Goal: Information Seeking & Learning: Learn about a topic

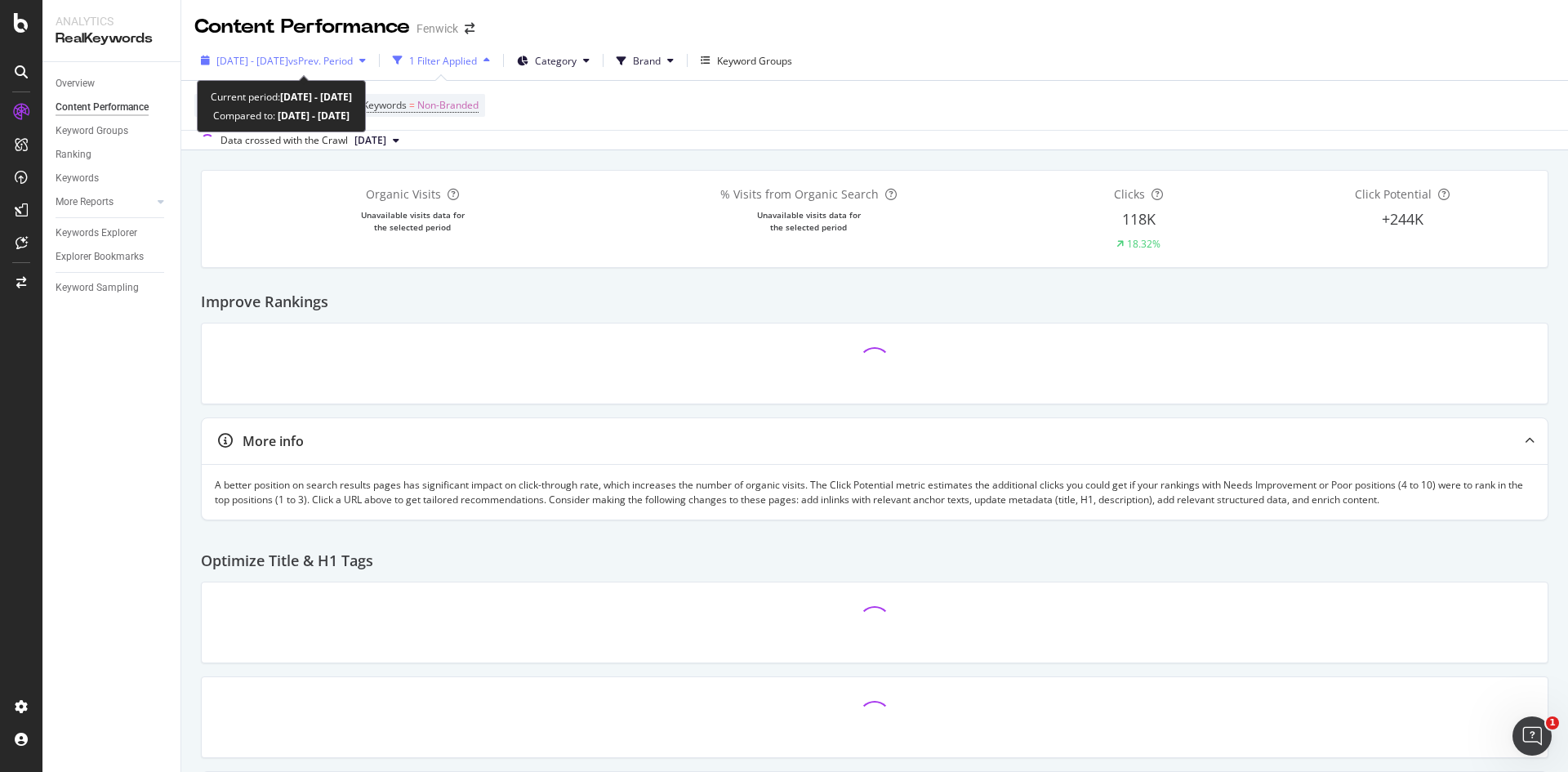
click at [353, 70] on div "[DATE] - [DATE] vs Prev. Period" at bounding box center [283, 60] width 178 height 25
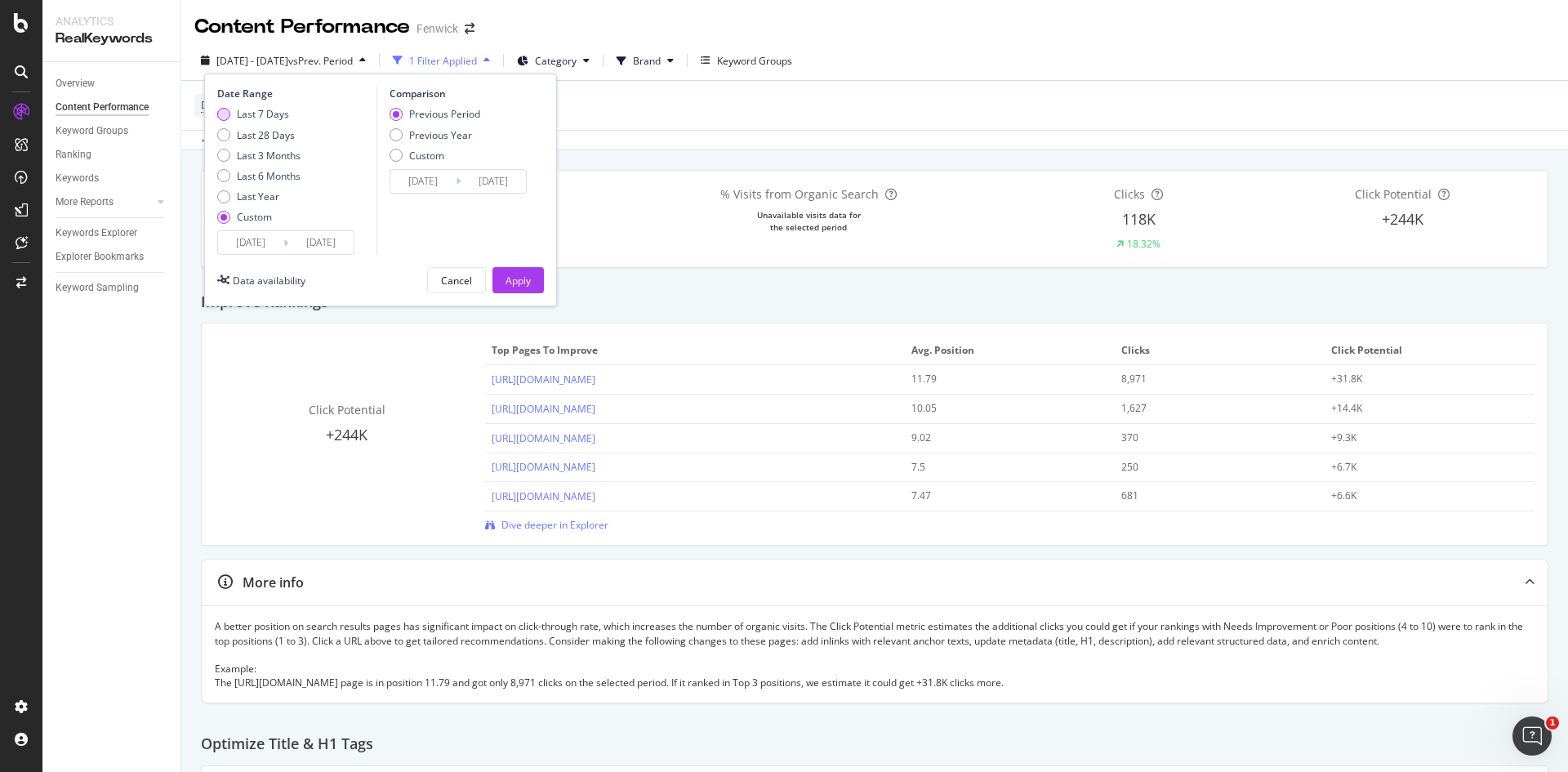
click at [221, 113] on div "Last 7 Days" at bounding box center [224, 114] width 13 height 13
type input "[DATE]"
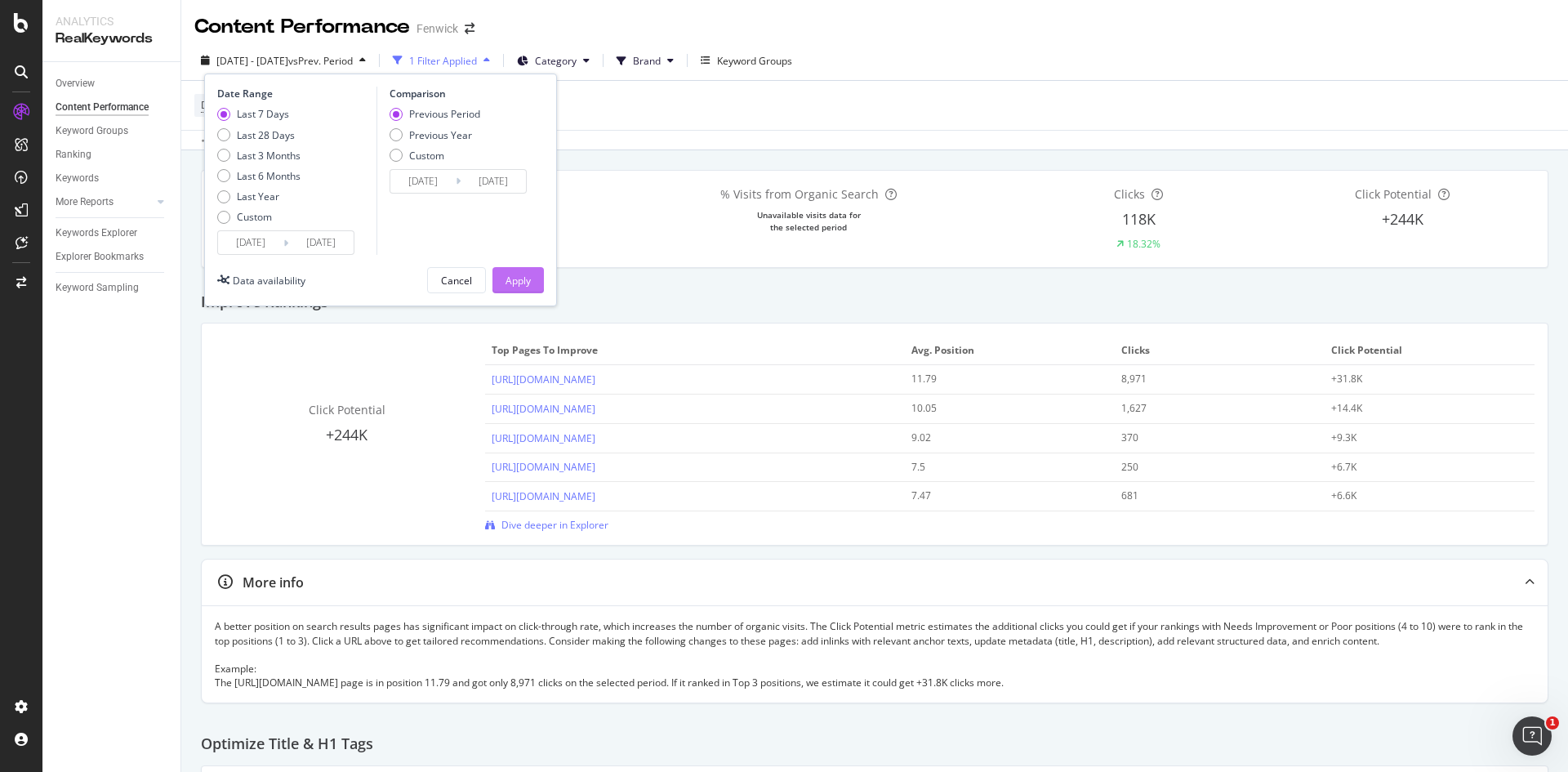
click at [517, 277] on div "Apply" at bounding box center [518, 280] width 26 height 14
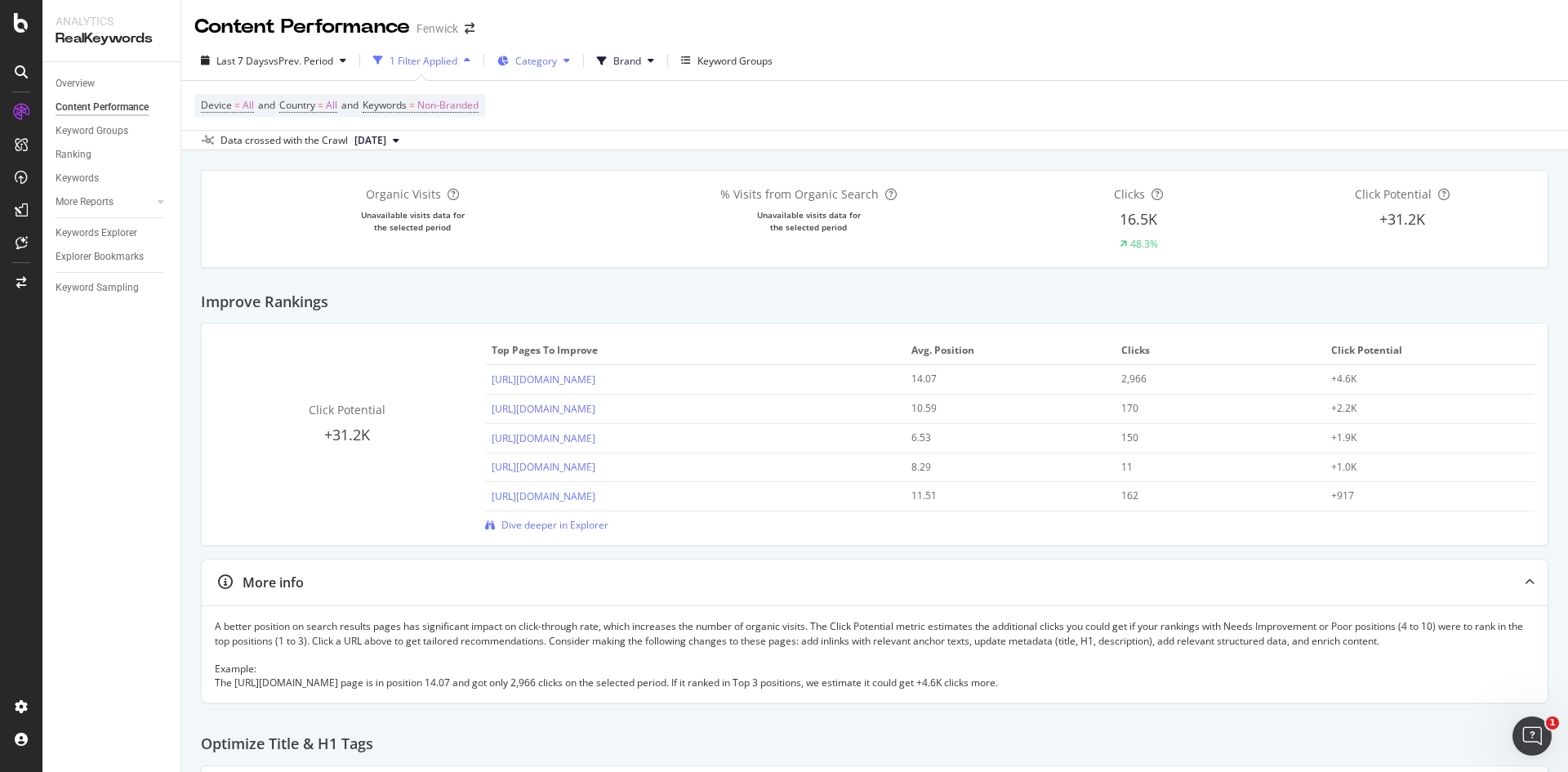
click at [570, 63] on icon at bounding box center [566, 60] width 6 height 10
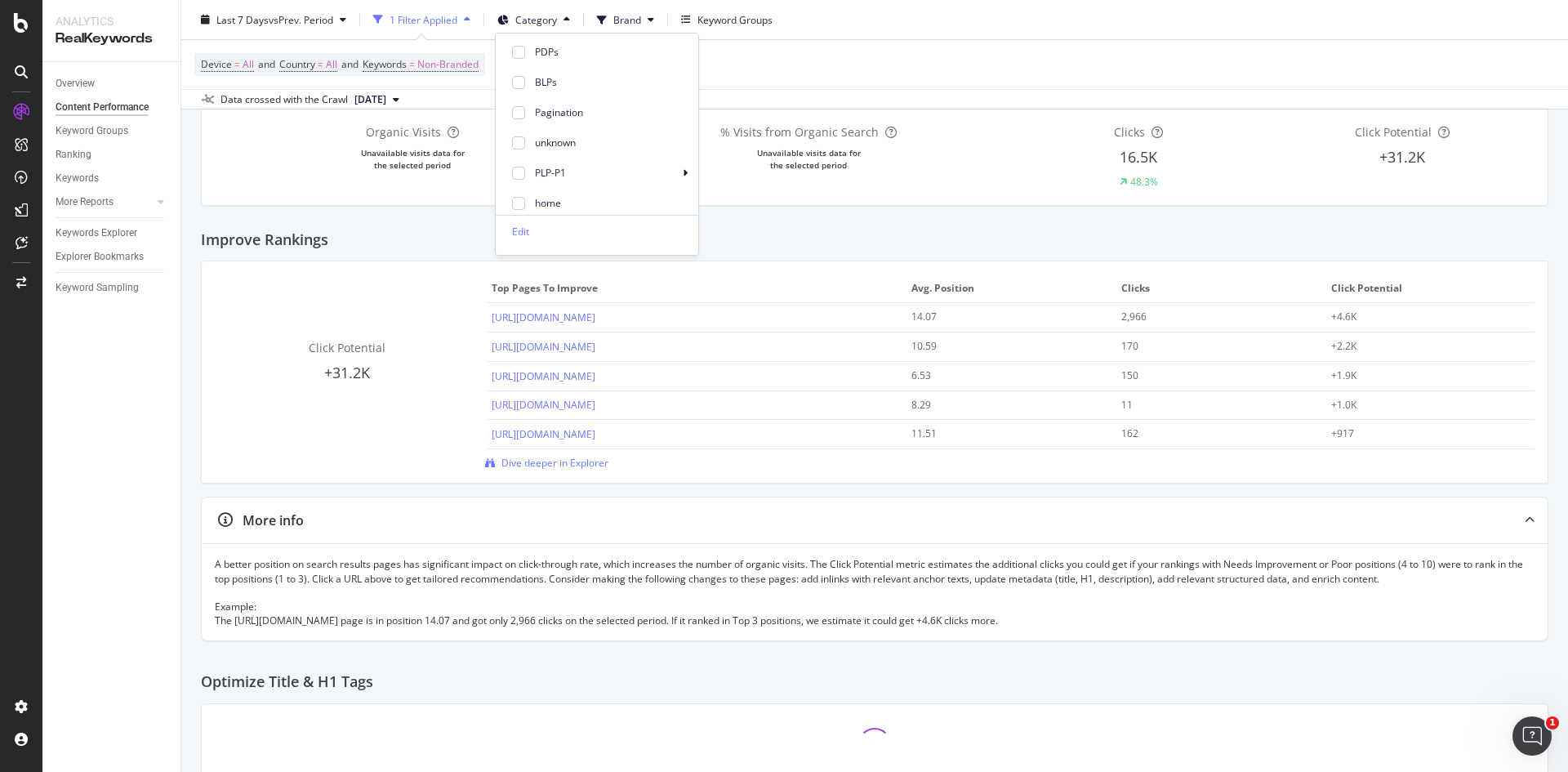
scroll to position [62, 0]
click at [680, 176] on div "PLP-P1" at bounding box center [597, 173] width 203 height 24
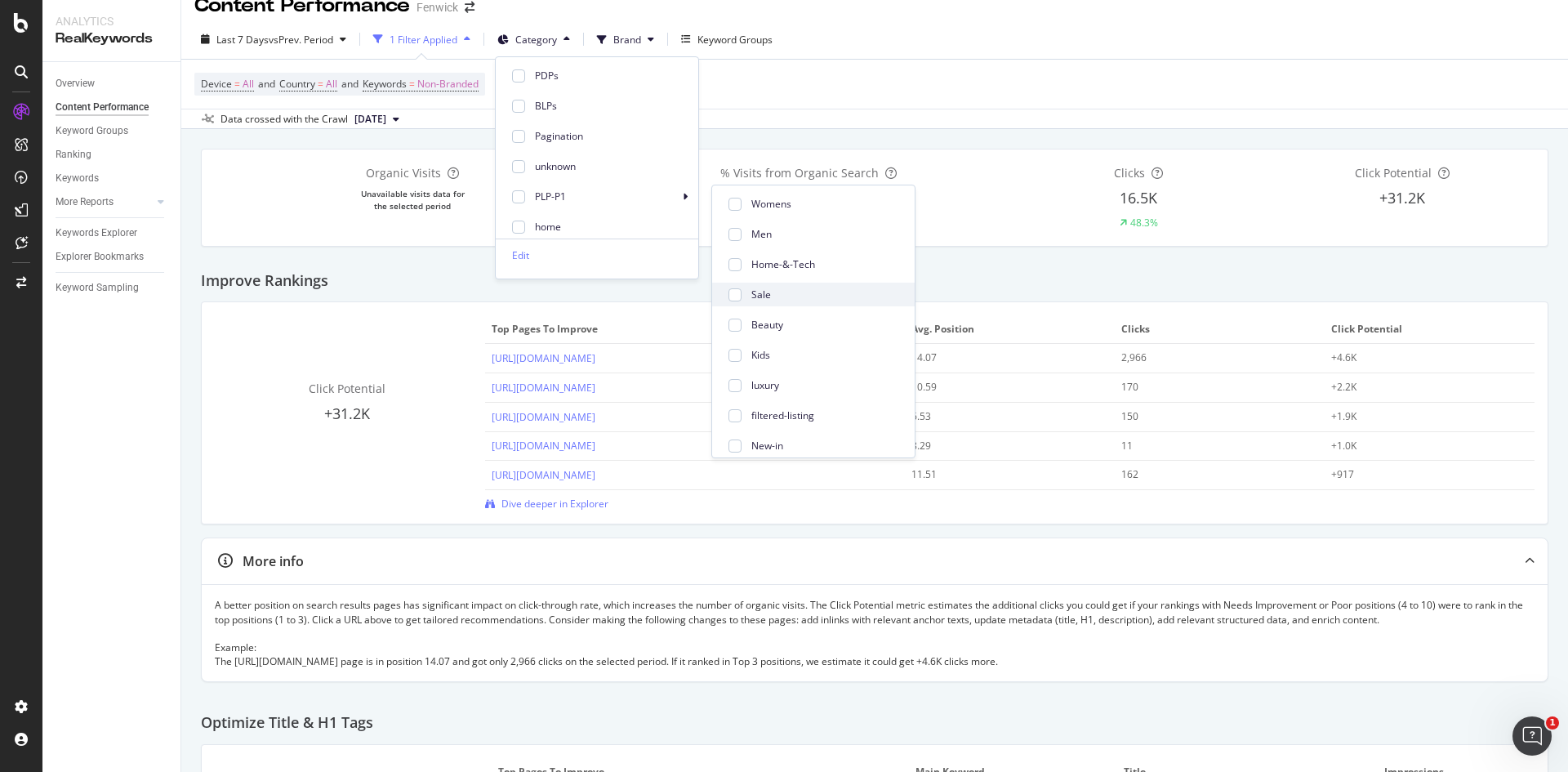
scroll to position [16, 0]
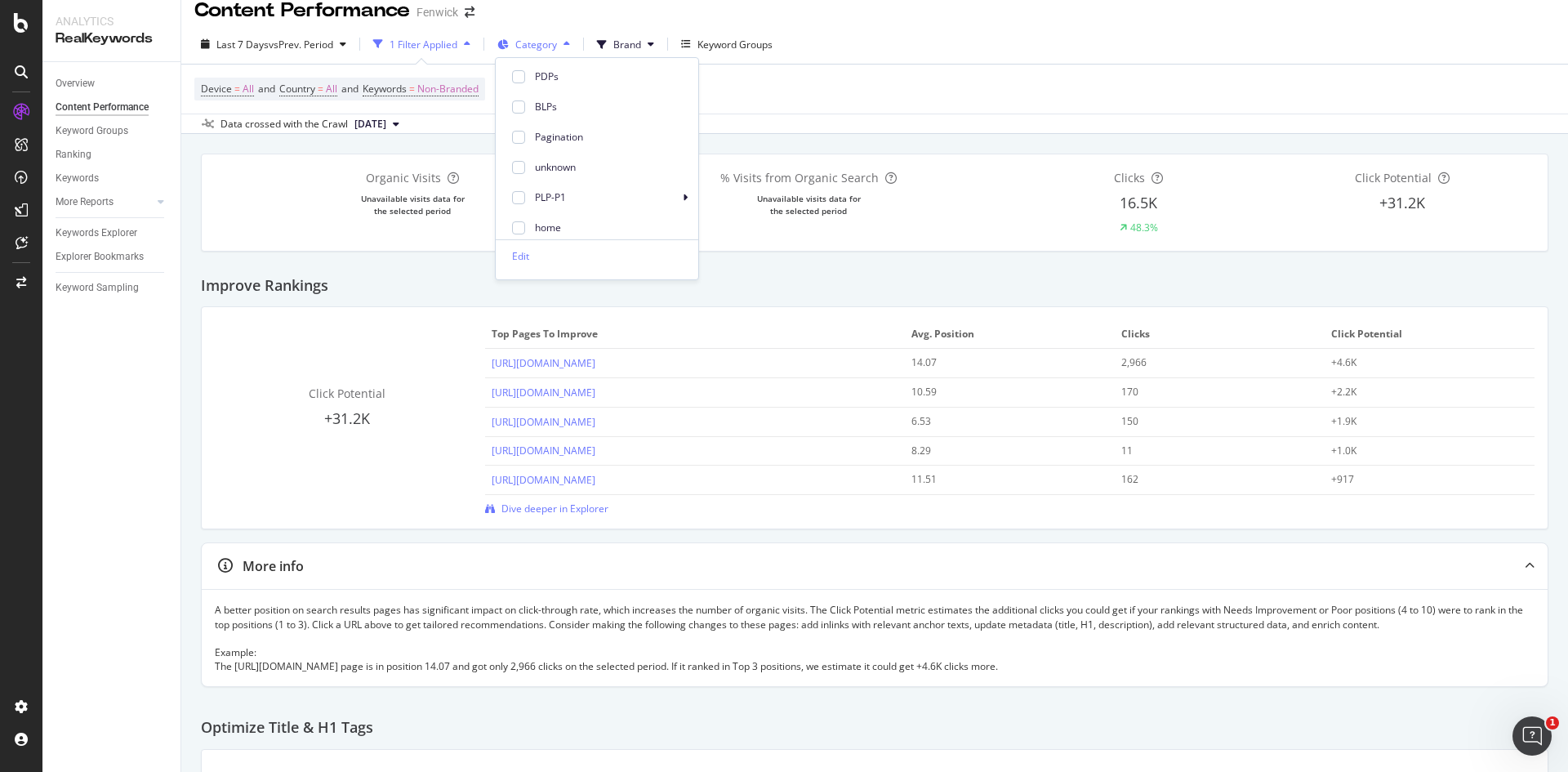
click at [519, 35] on button "Category" at bounding box center [534, 44] width 86 height 27
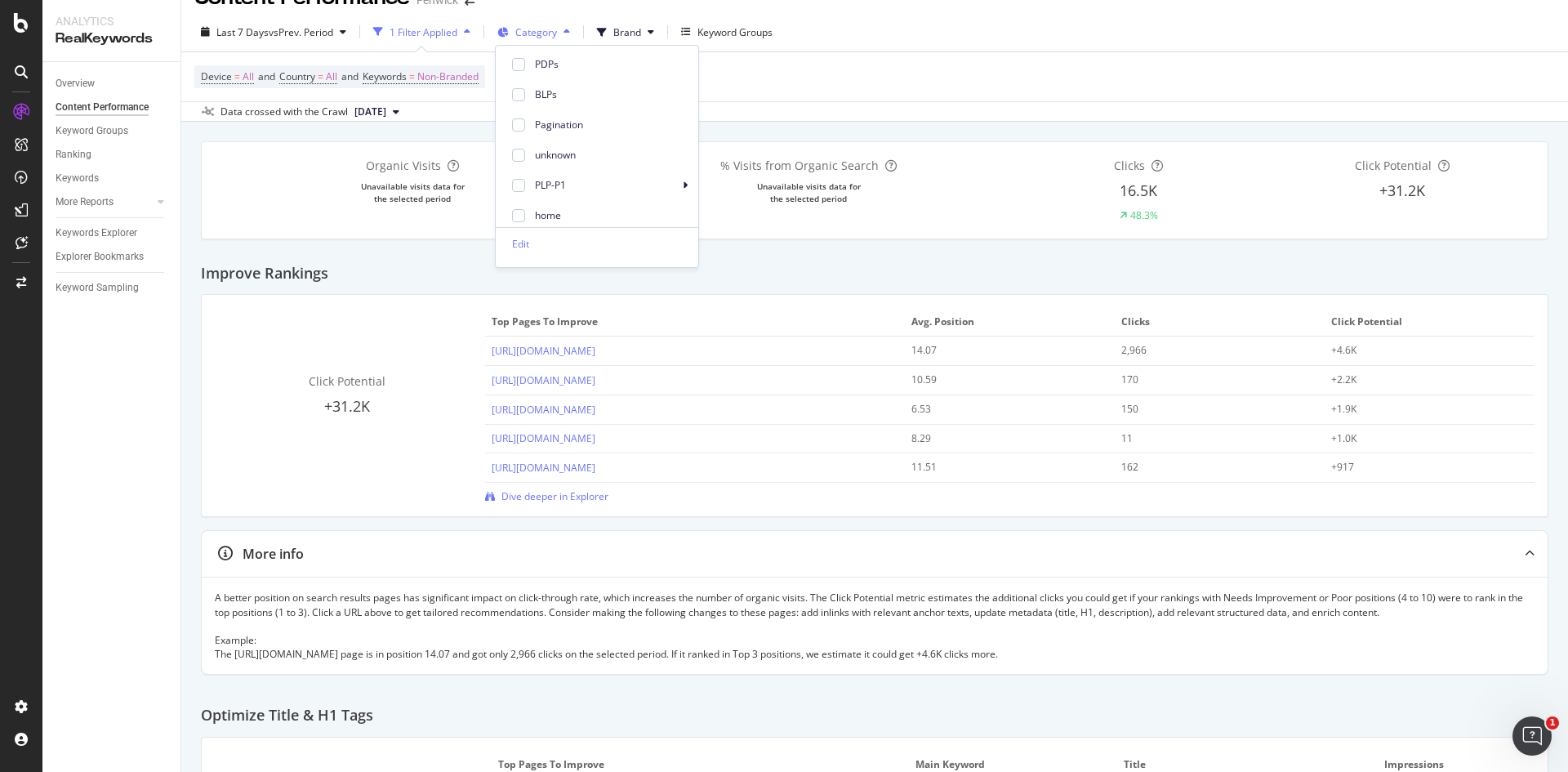
scroll to position [0, 0]
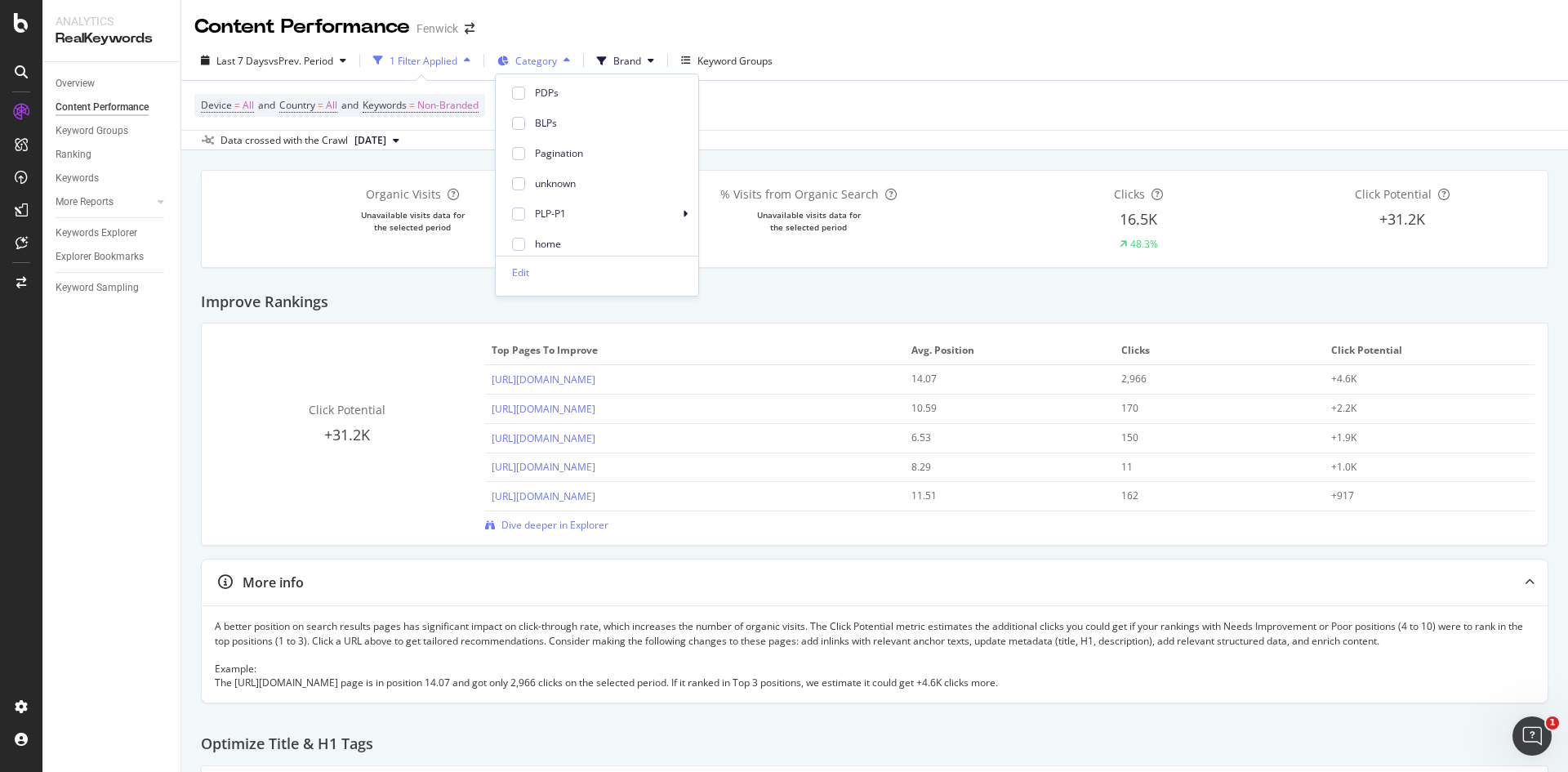
click at [536, 63] on span "Category" at bounding box center [537, 60] width 42 height 14
click at [784, 119] on div "Device = All and Country = All and Keywords = Non-Branded" at bounding box center [875, 105] width 1360 height 49
click at [718, 61] on div "Keyword Groups" at bounding box center [735, 60] width 75 height 14
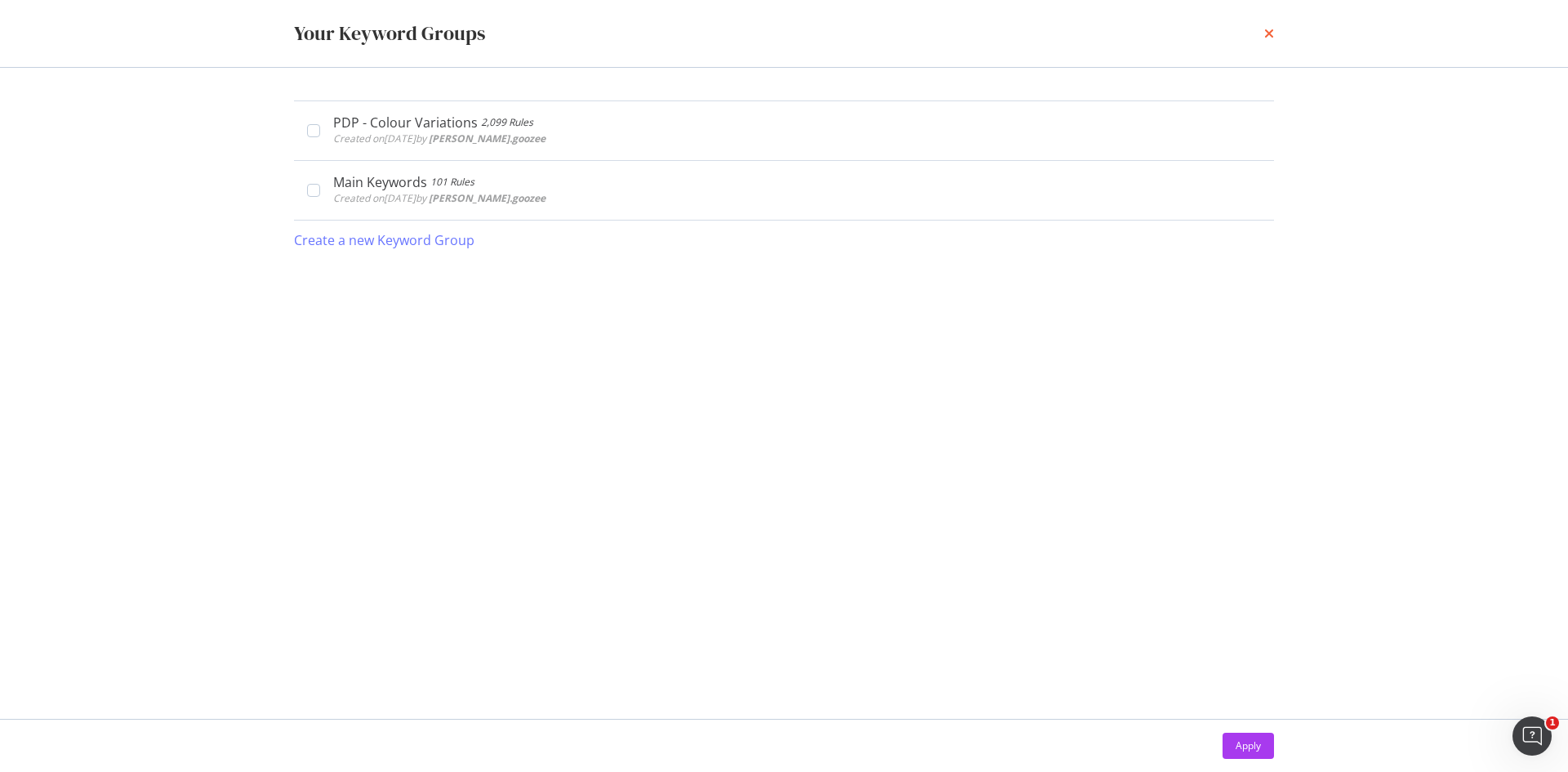
click at [1266, 29] on icon "times" at bounding box center [1269, 33] width 10 height 13
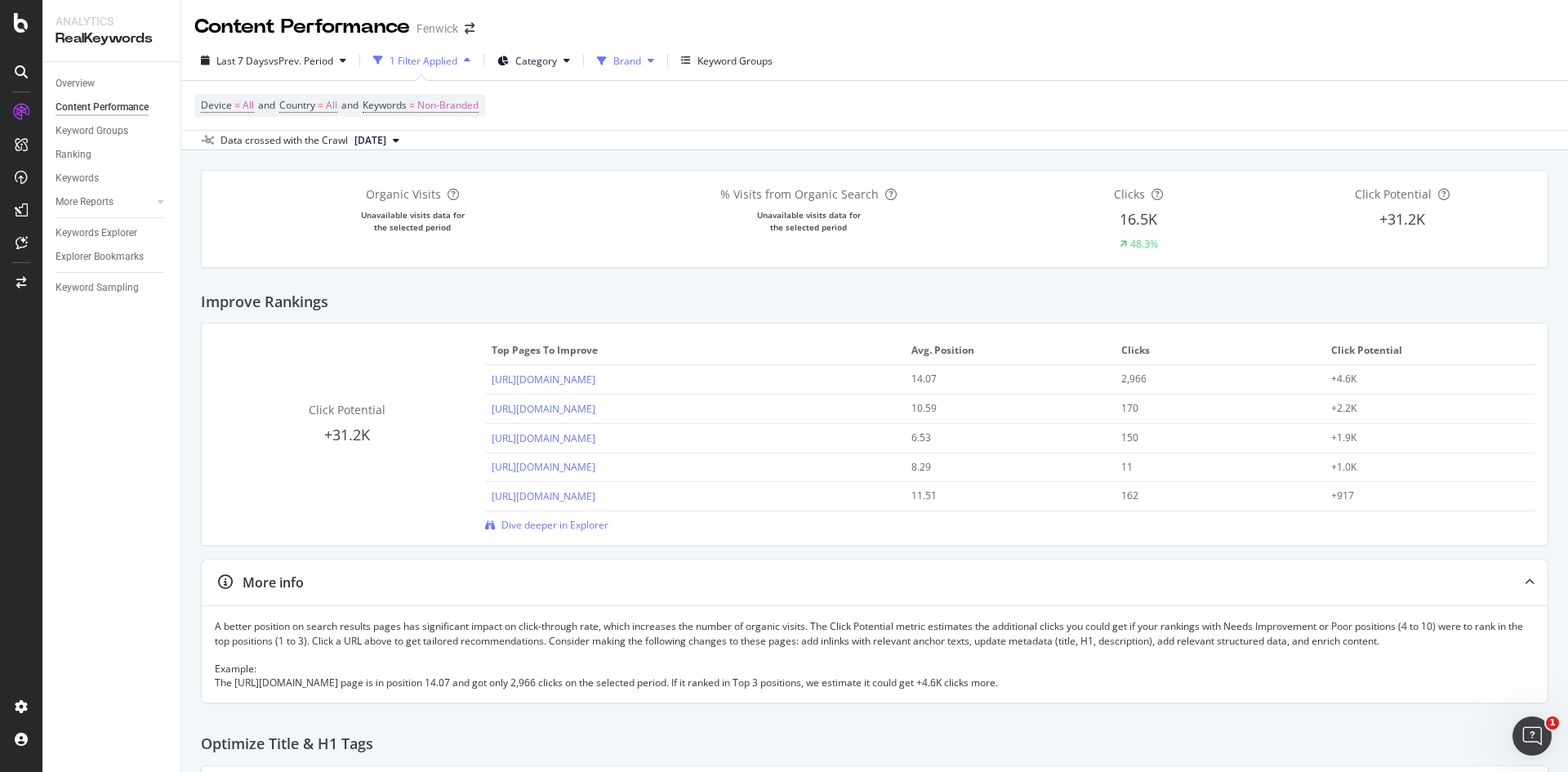
click at [611, 61] on span at bounding box center [605, 60] width 16 height 14
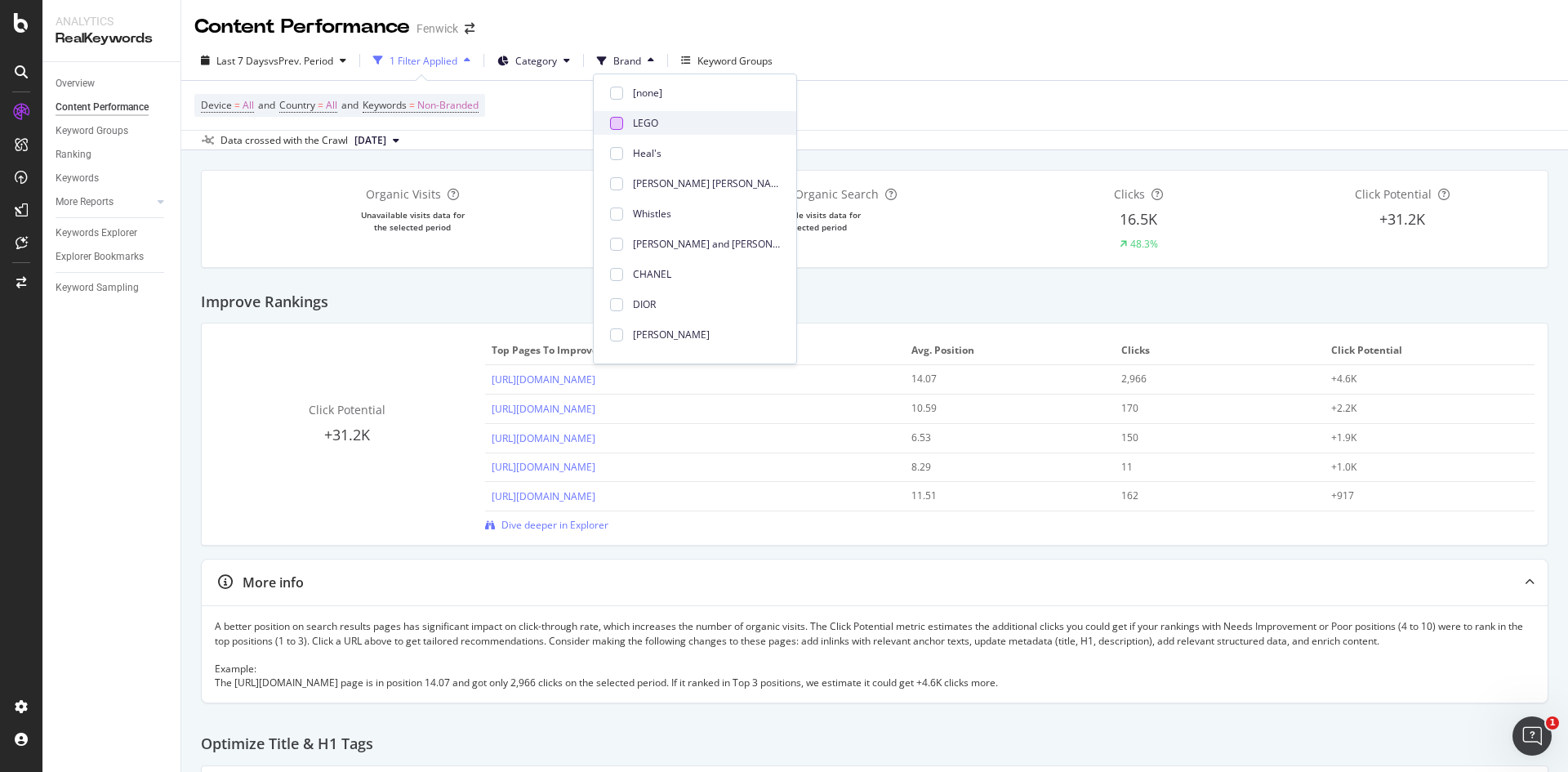
click at [615, 123] on div at bounding box center [616, 123] width 13 height 13
click at [1012, 300] on div "Improve Rankings" at bounding box center [875, 295] width 1348 height 56
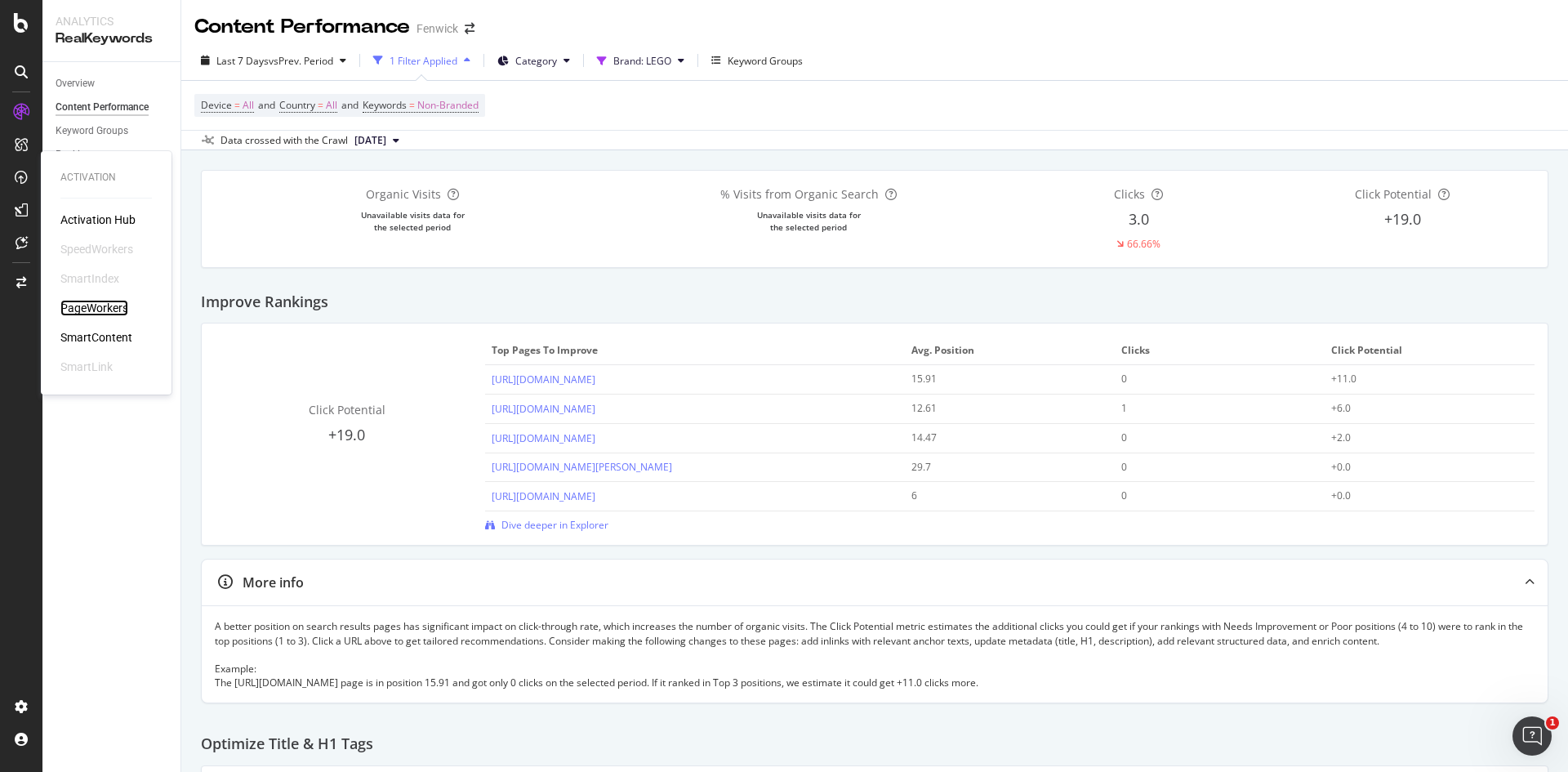
click at [111, 300] on div "PageWorkers" at bounding box center [94, 308] width 68 height 16
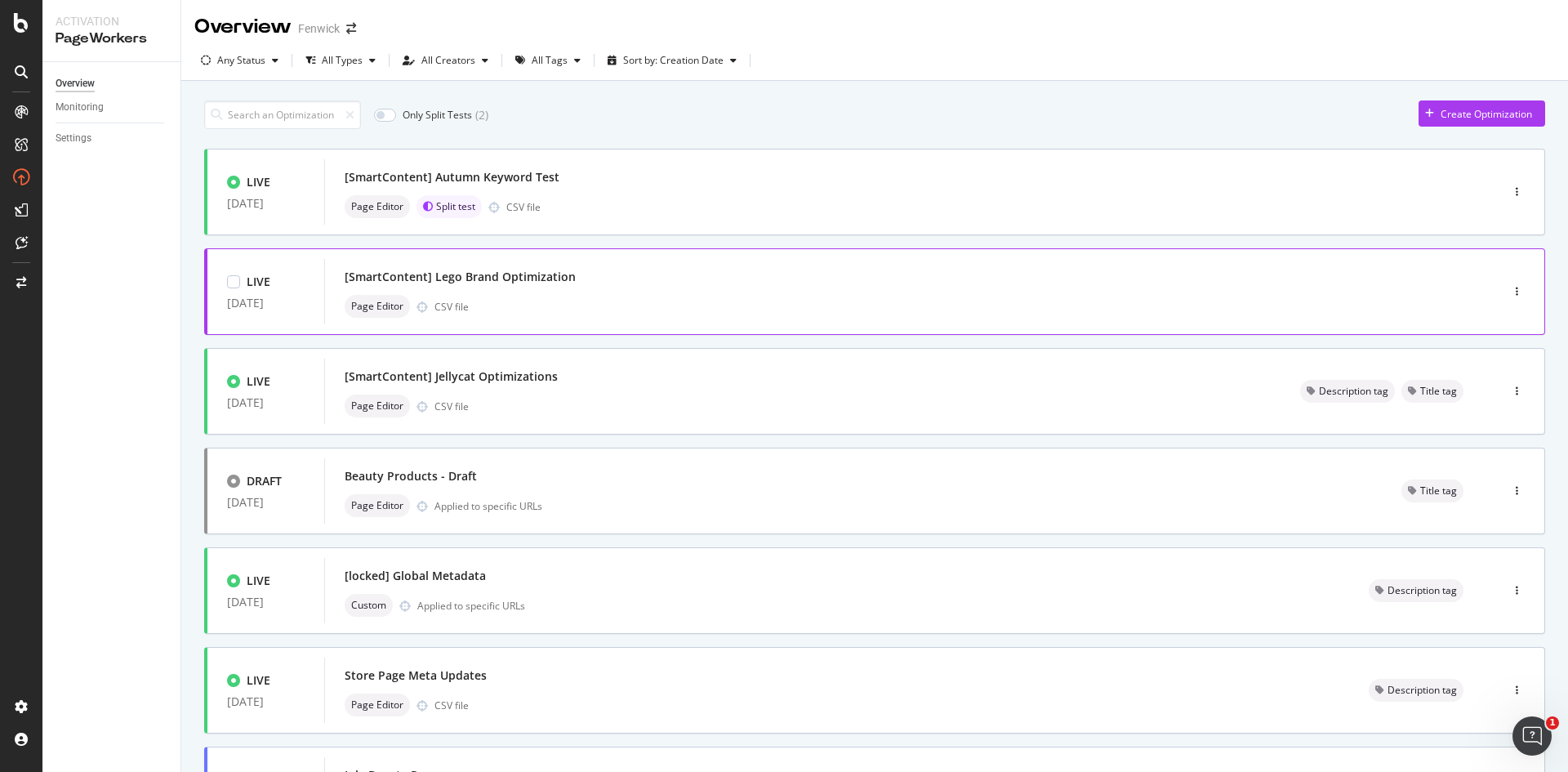
click at [859, 287] on div "[SmartContent] Lego Brand Optimization" at bounding box center [888, 276] width 1086 height 23
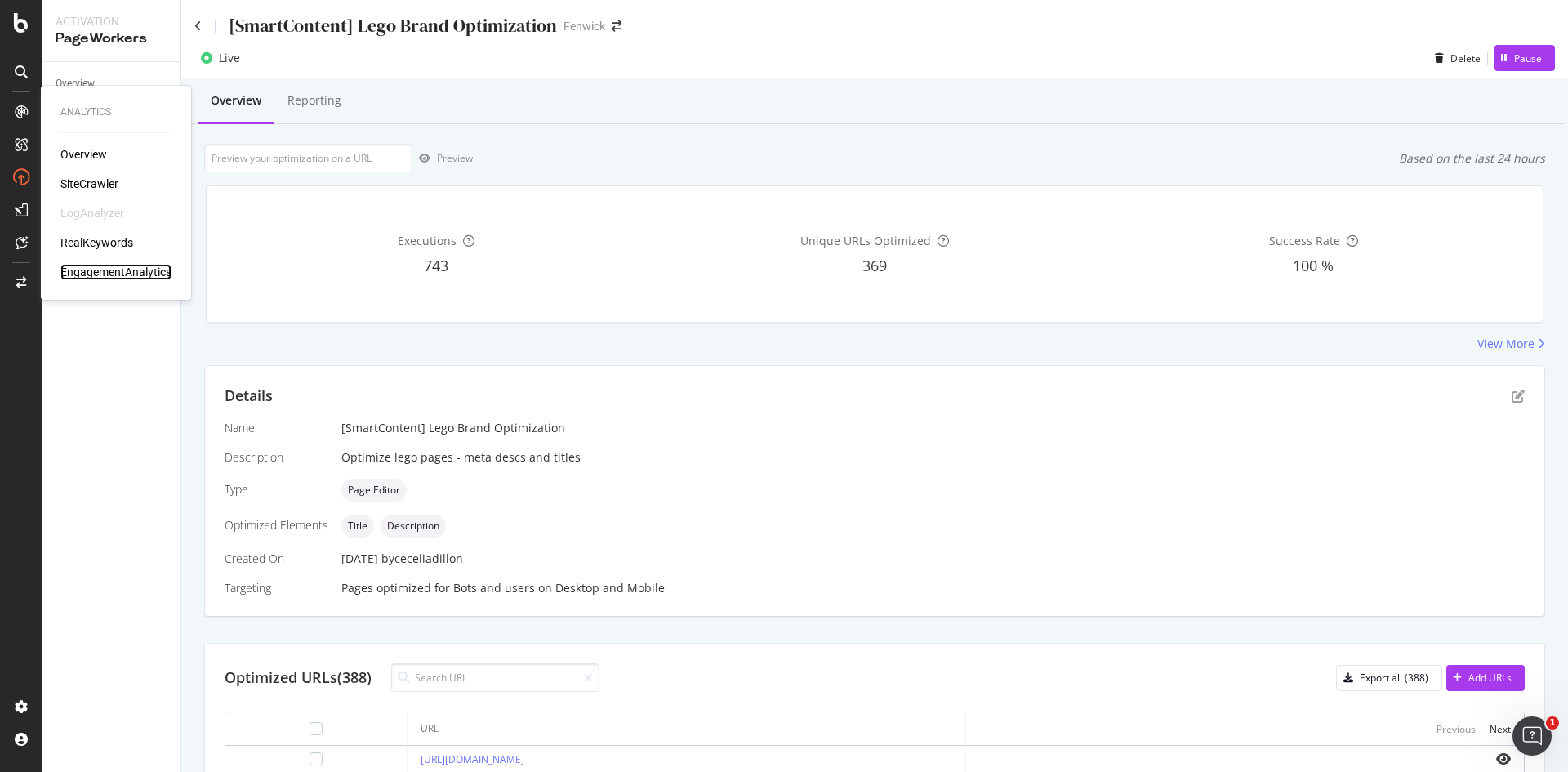
click at [110, 266] on div "EngagementAnalytics" at bounding box center [115, 273] width 111 height 16
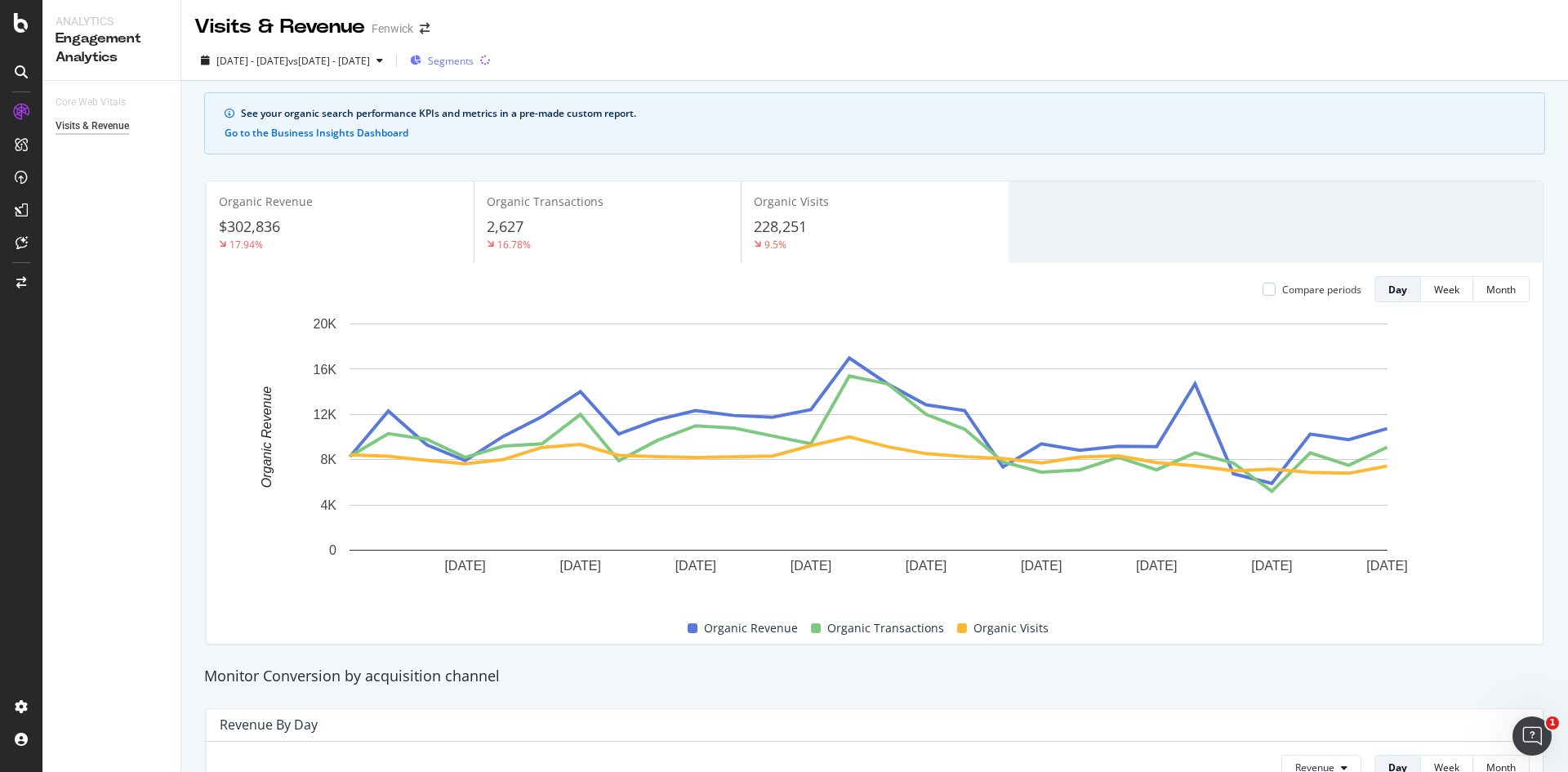
click at [474, 57] on span "Segments" at bounding box center [451, 60] width 46 height 14
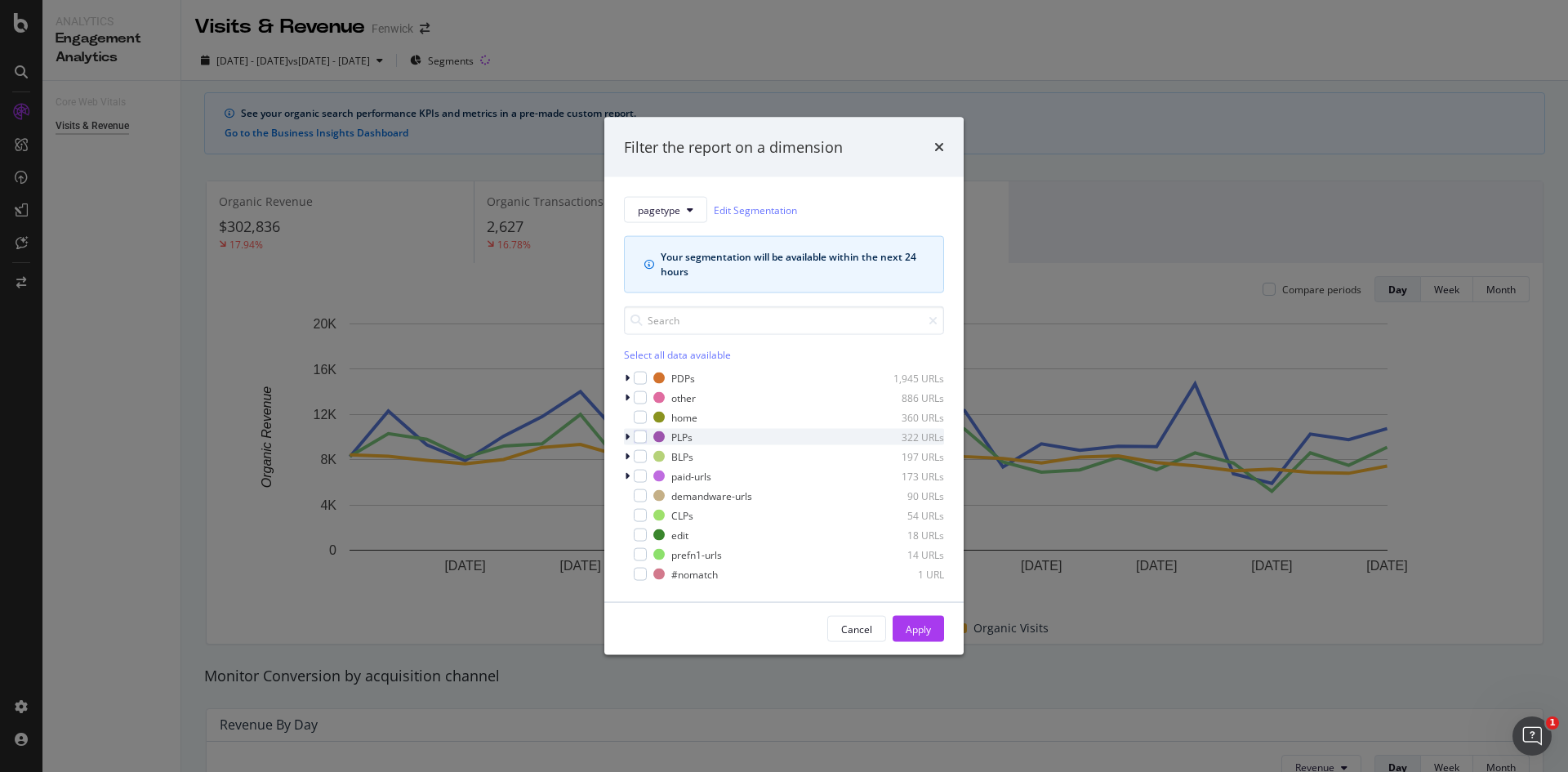
click at [625, 433] on icon "modal" at bounding box center [626, 437] width 5 height 10
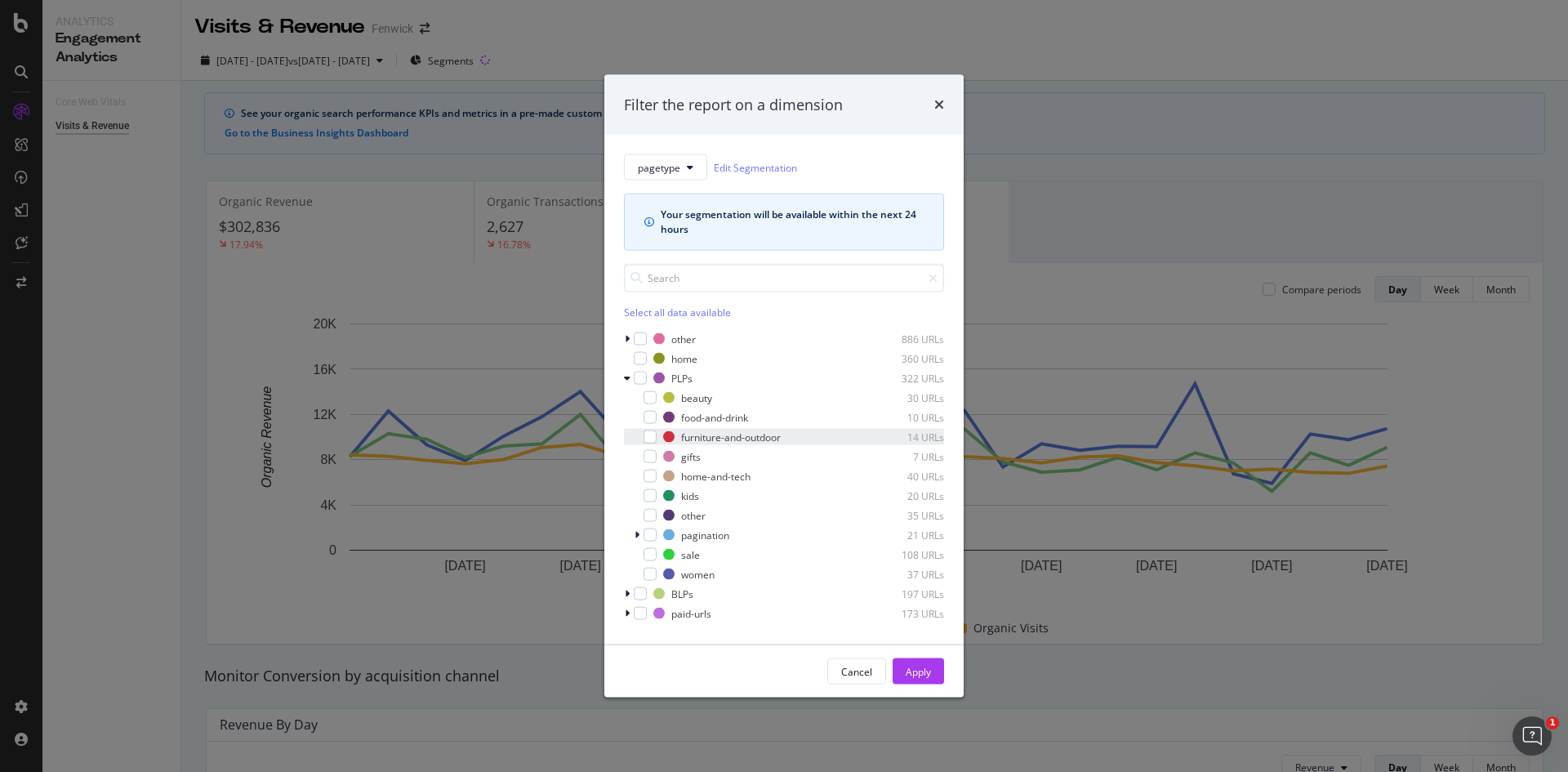
scroll to position [19, 0]
click at [623, 377] on div "pagetype Edit Segmentation Your segmentation will be available within the next …" at bounding box center [784, 389] width 359 height 509
click at [624, 376] on icon "modal" at bounding box center [626, 375] width 6 height 10
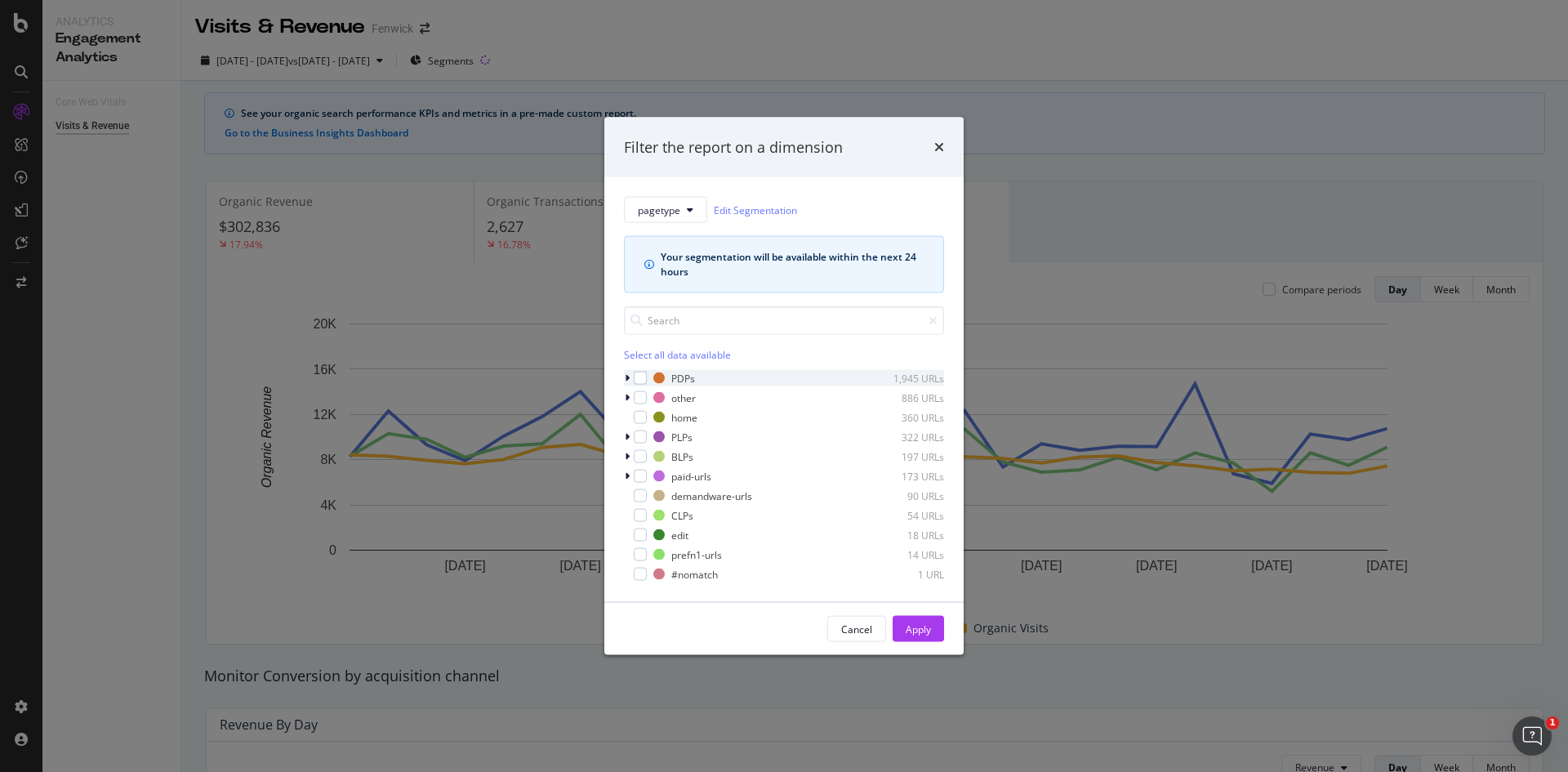
click at [624, 381] on icon "modal" at bounding box center [626, 378] width 5 height 10
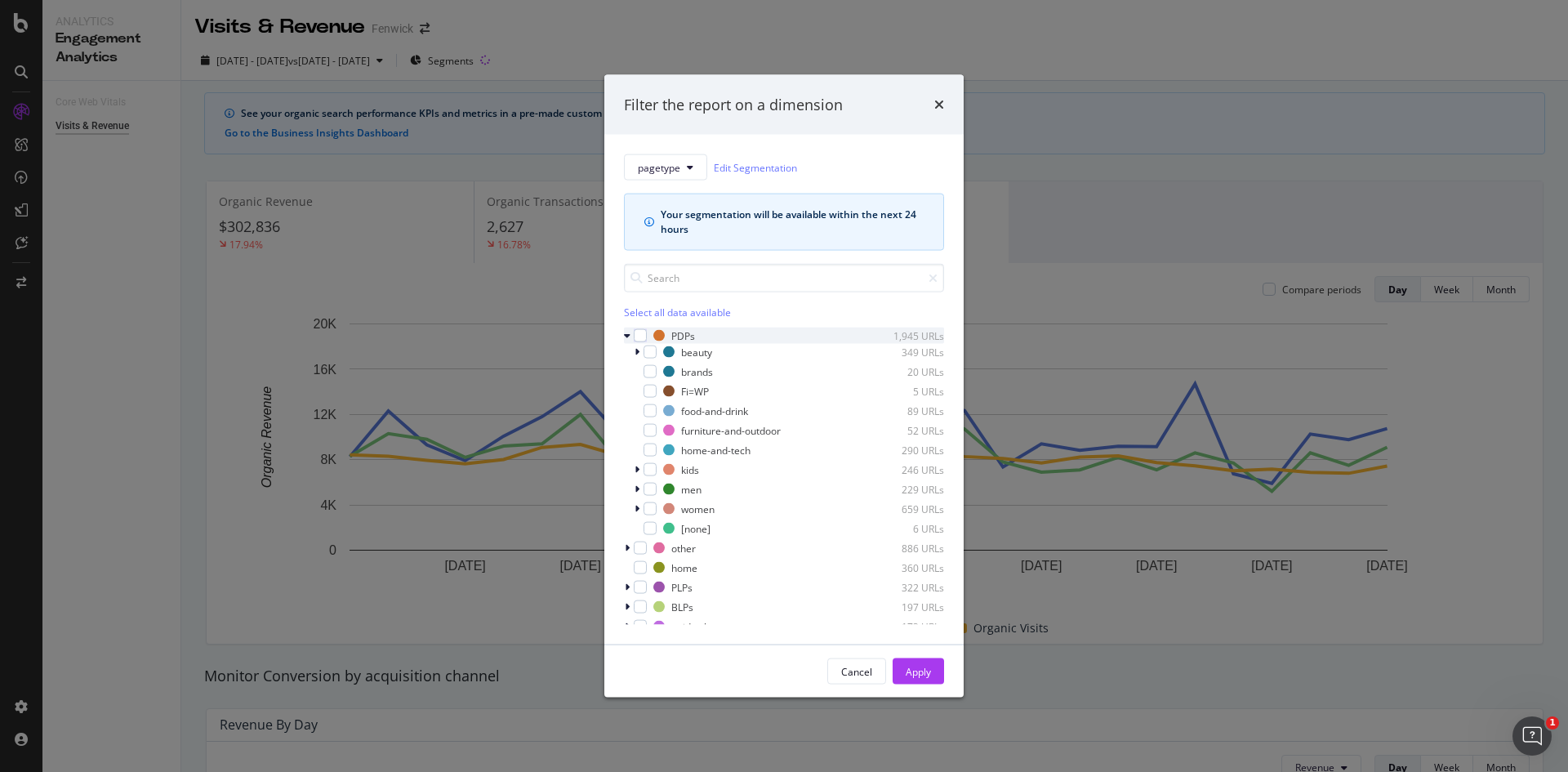
click at [627, 336] on icon "modal" at bounding box center [626, 336] width 6 height 10
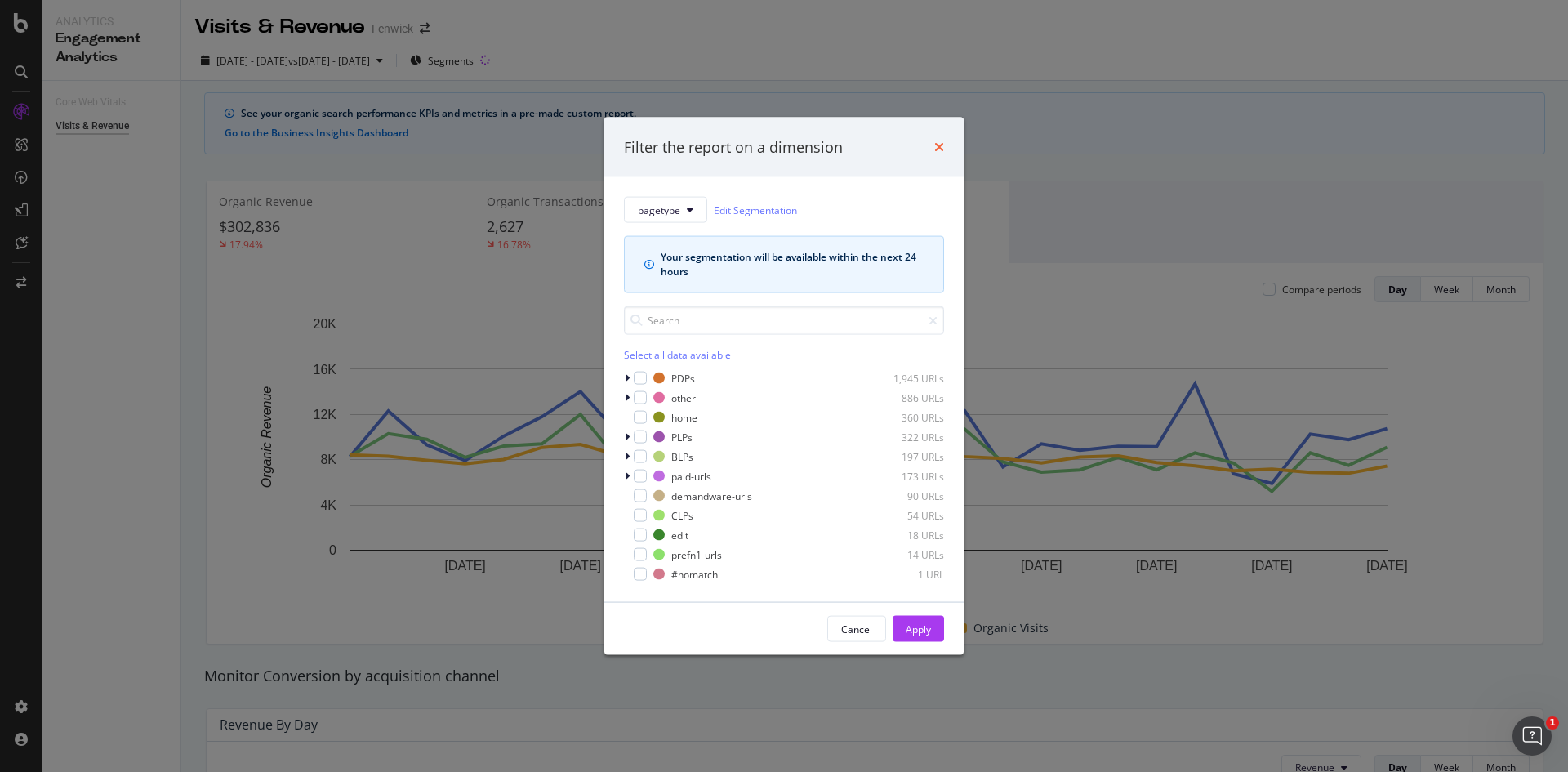
click at [937, 146] on icon "times" at bounding box center [939, 147] width 10 height 13
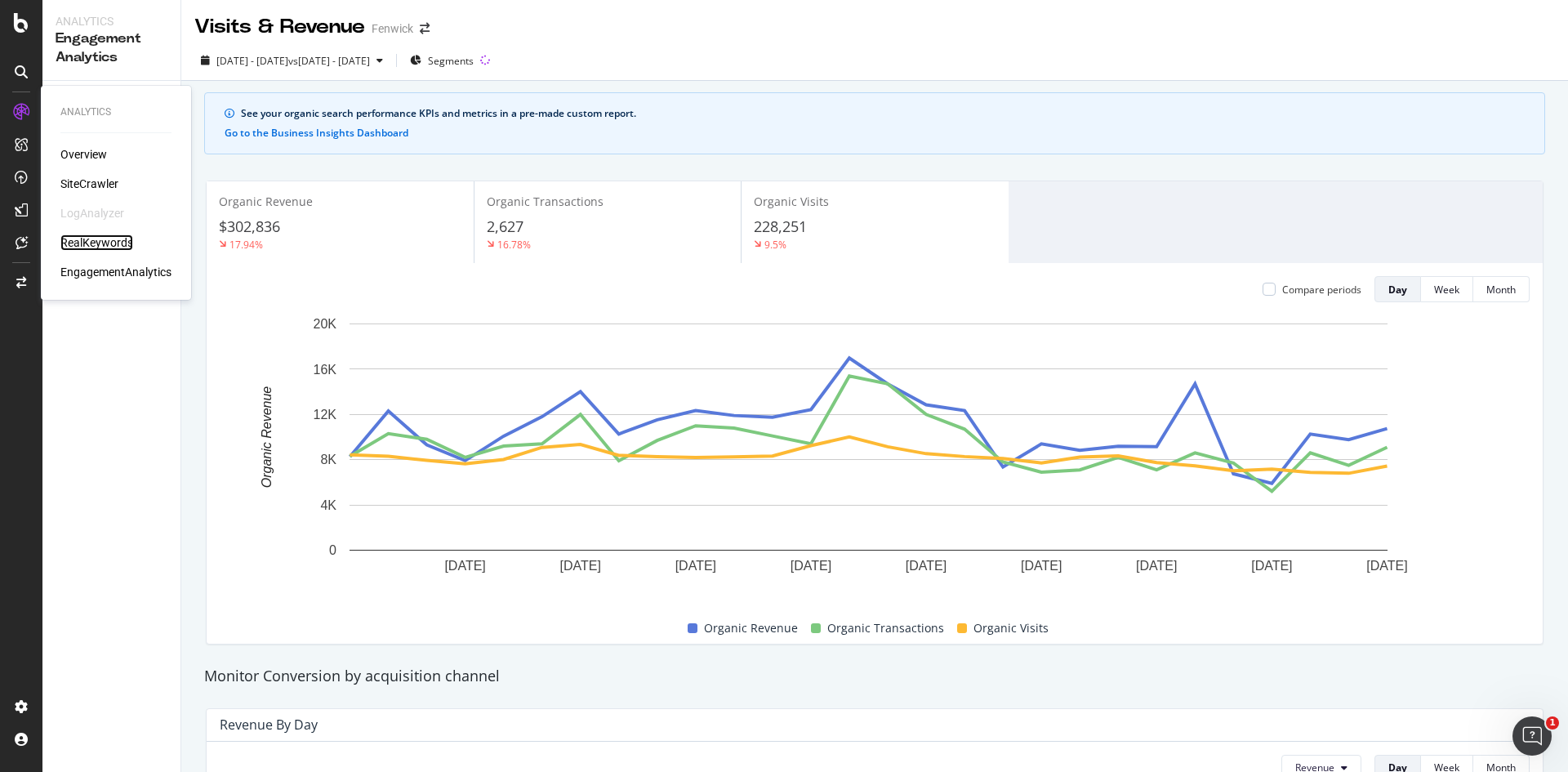
click at [122, 241] on div "RealKeywords" at bounding box center [96, 242] width 72 height 16
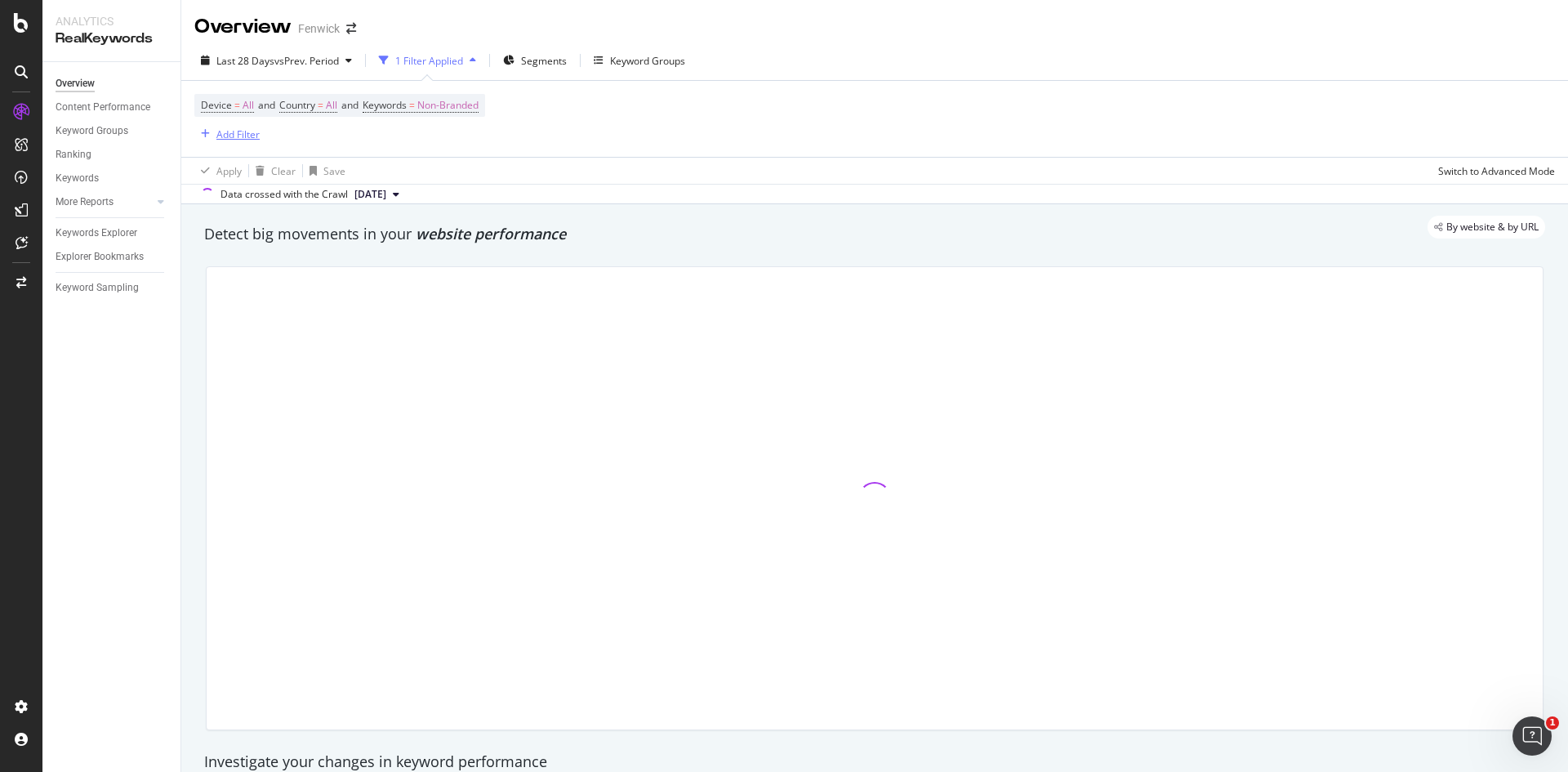
click at [229, 136] on div "Add Filter" at bounding box center [238, 134] width 43 height 14
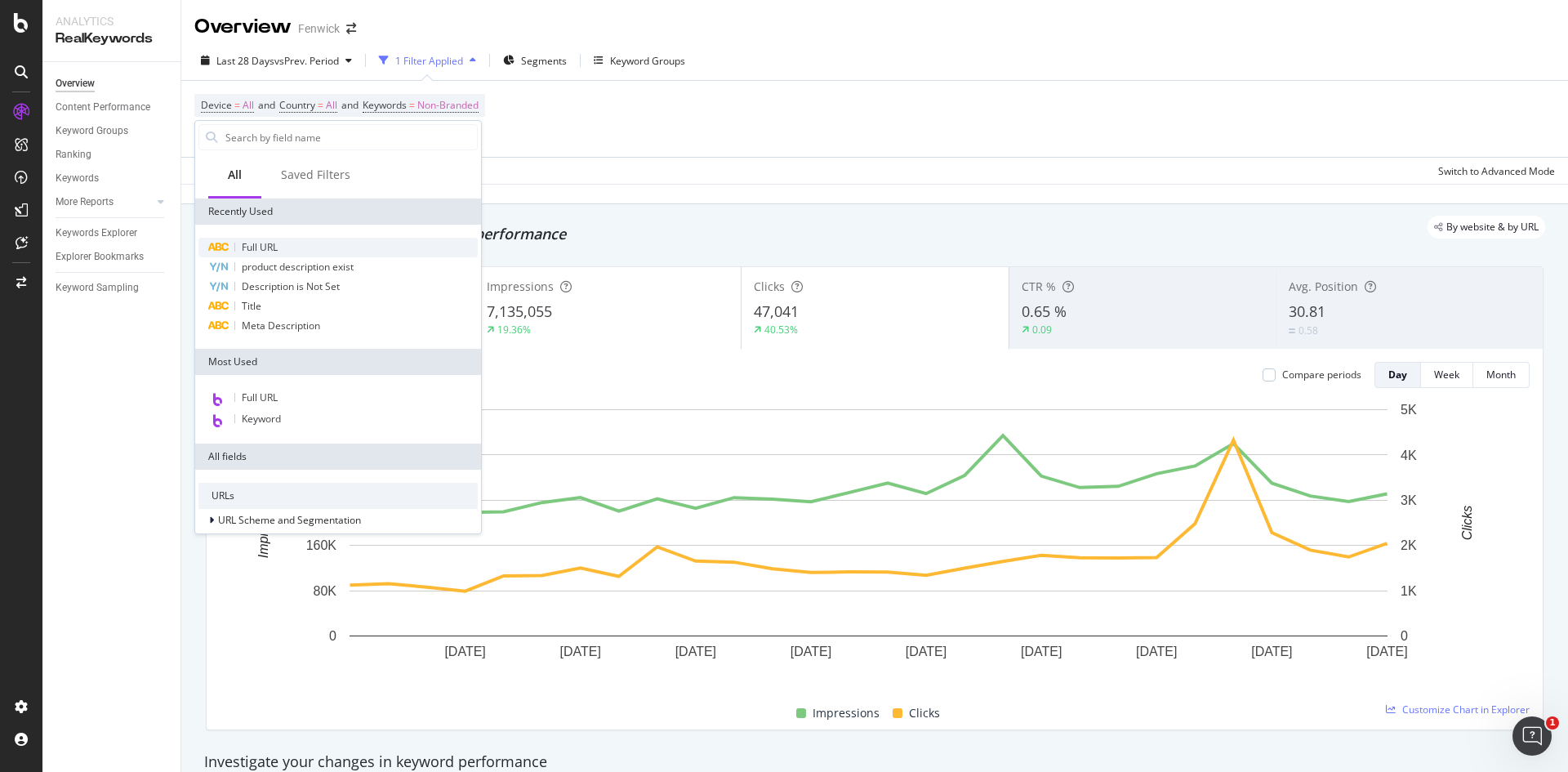
click at [251, 247] on span "Full URL" at bounding box center [259, 247] width 36 height 14
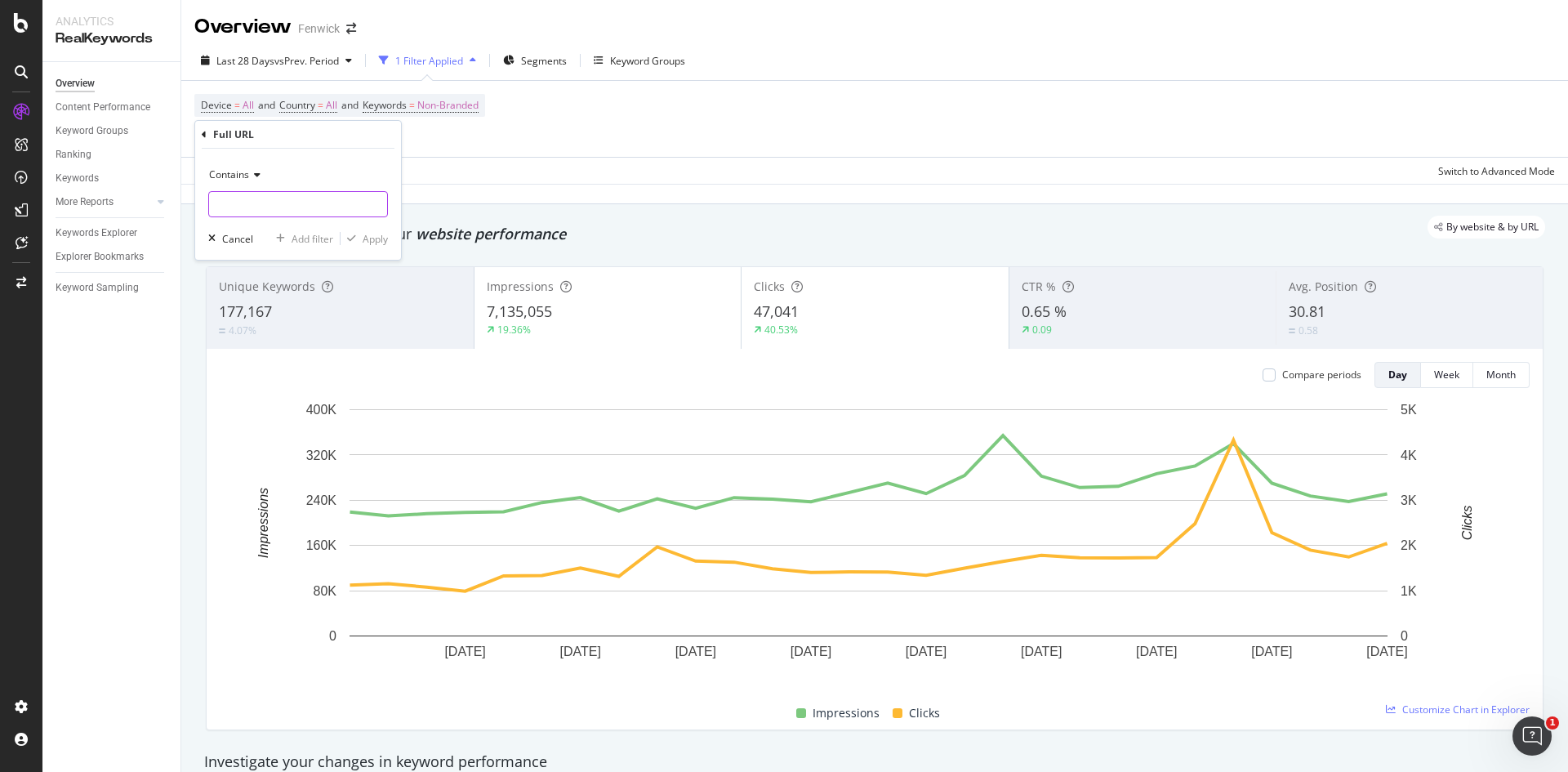
click at [248, 209] on input "text" at bounding box center [298, 204] width 178 height 27
type input "daily-muse"
click at [364, 244] on div "Apply" at bounding box center [376, 239] width 26 height 14
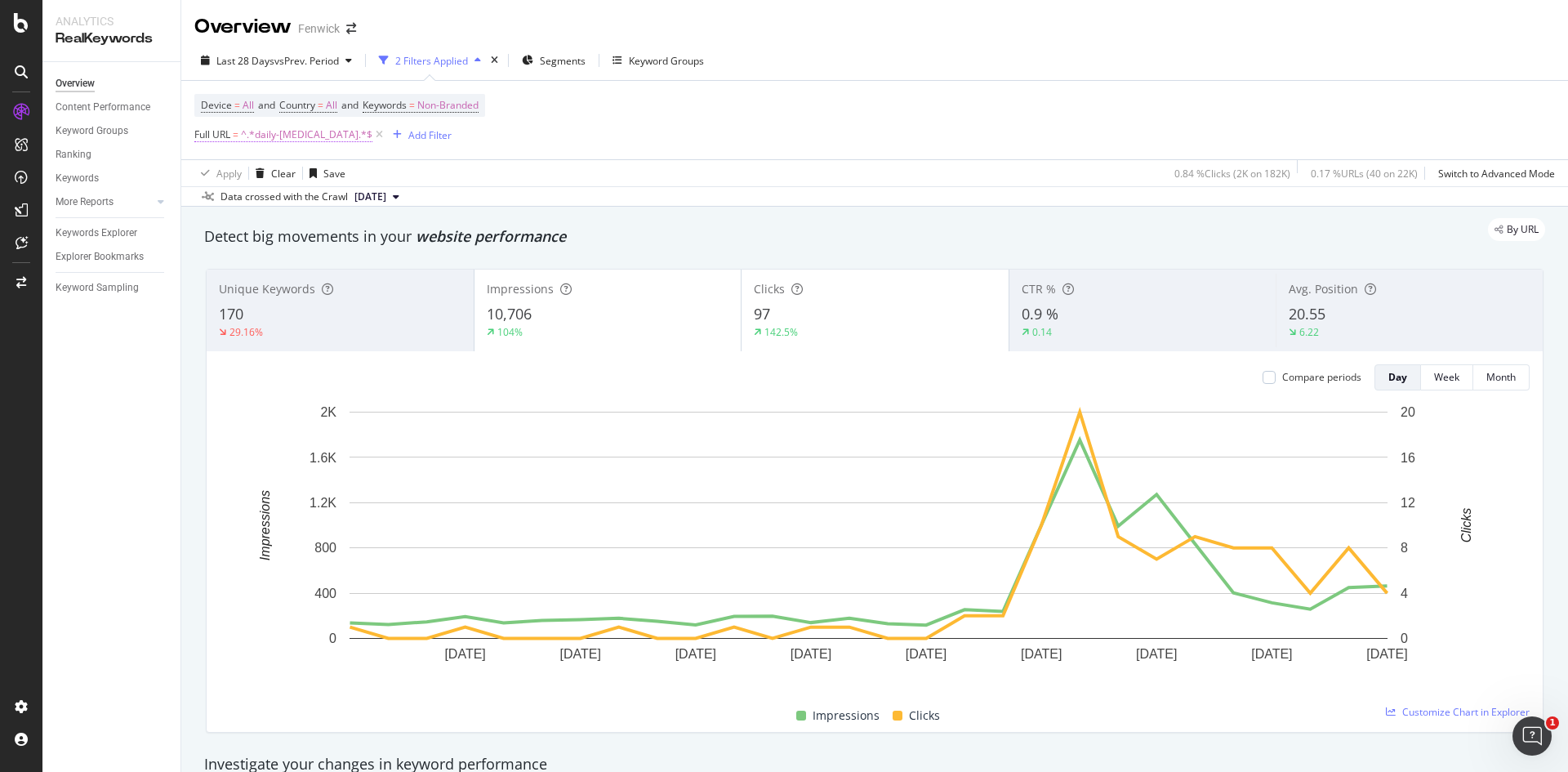
click at [296, 133] on span "^.*daily-muse.*$" at bounding box center [306, 134] width 132 height 23
click at [272, 198] on input "daily-muse" at bounding box center [286, 202] width 155 height 27
type input "l"
click at [203, 134] on icon at bounding box center [204, 133] width 5 height 10
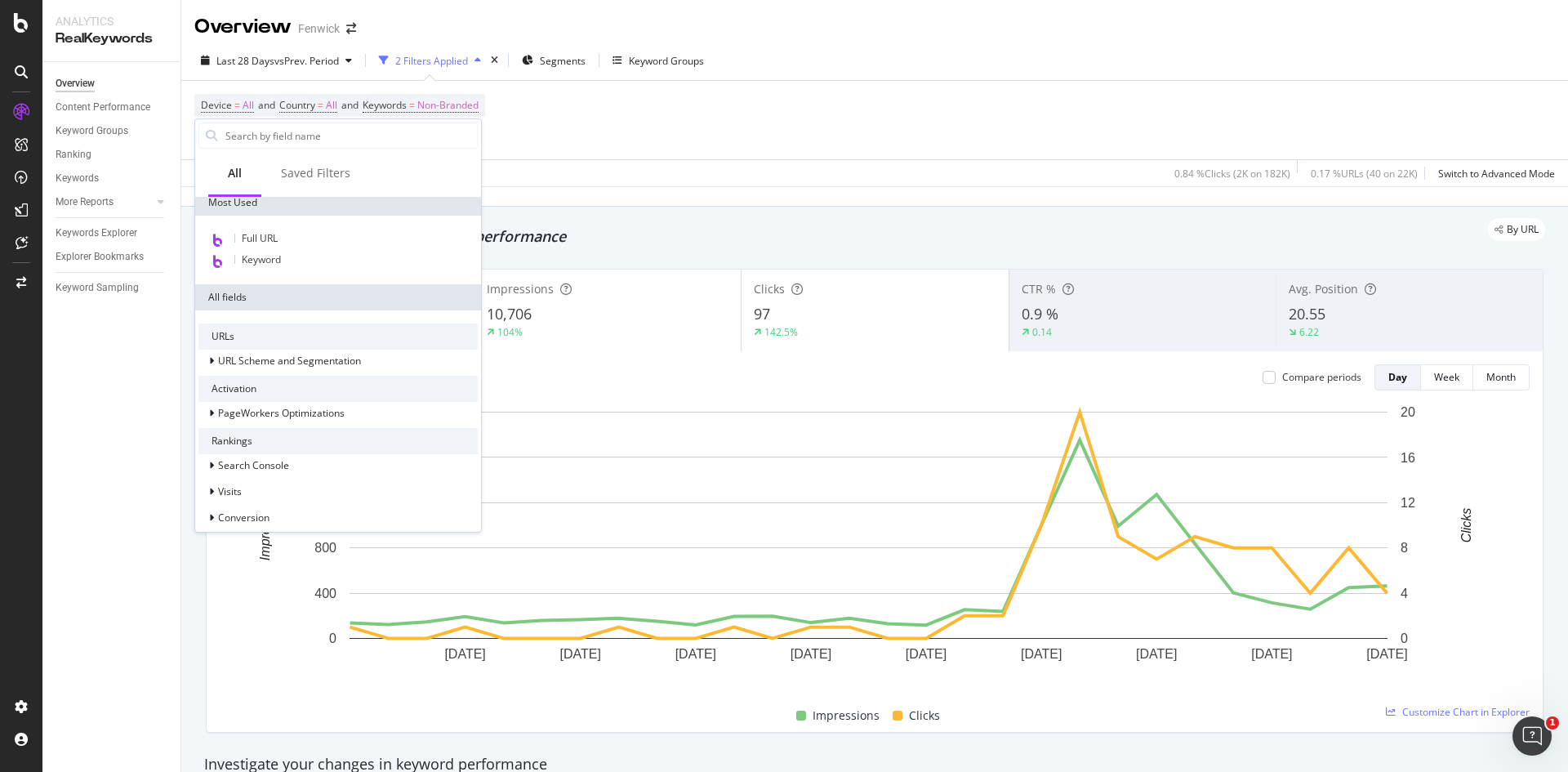
scroll to position [162, 0]
click at [252, 137] on input "text" at bounding box center [350, 135] width 253 height 25
type input "page"
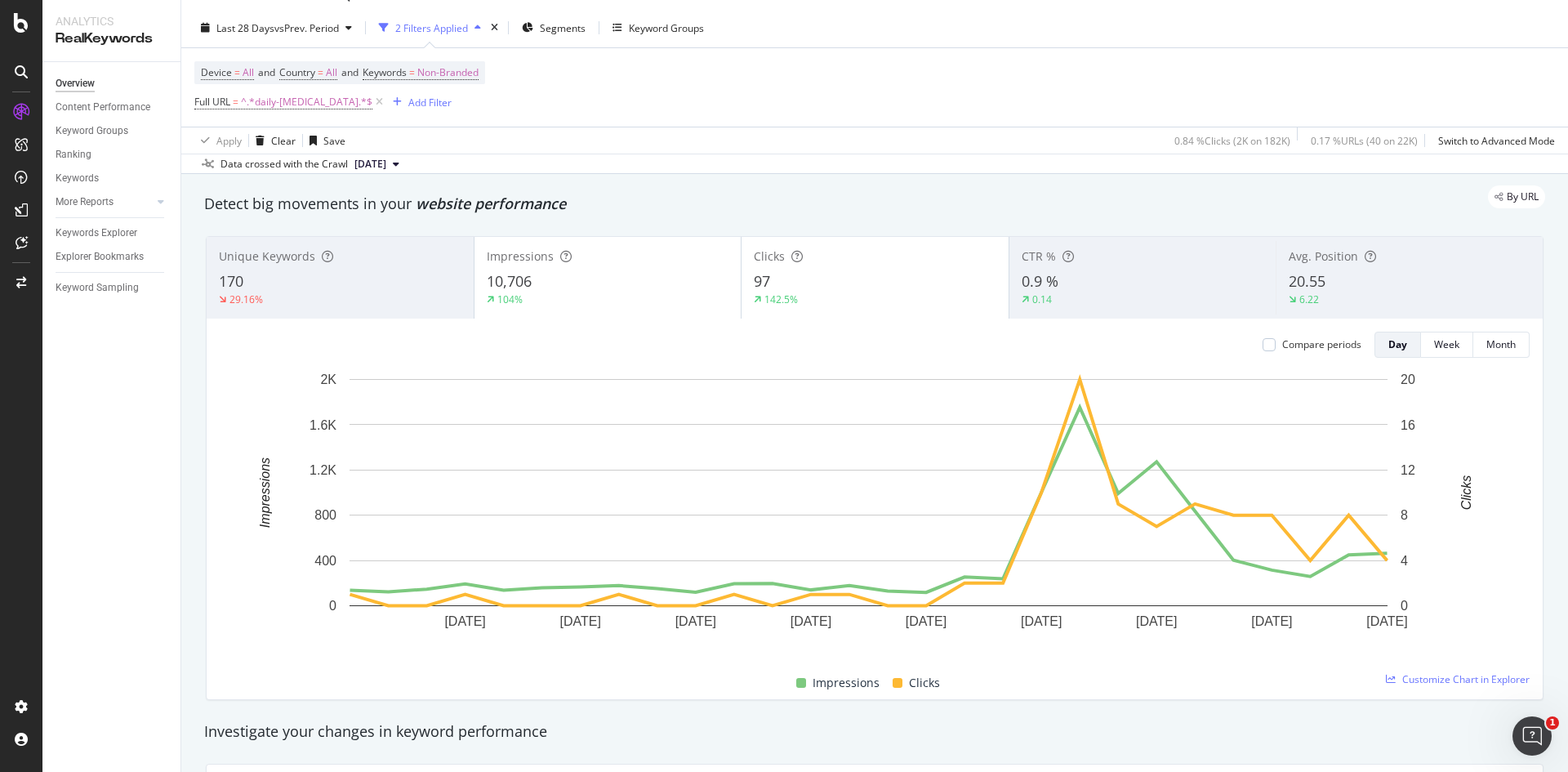
scroll to position [32, 0]
click at [263, 109] on span "^.*daily-muse.*$" at bounding box center [306, 102] width 132 height 23
click at [448, 104] on div "Device = All and Country = All and Keywords = Non-Branded Full URL = ^.*daily-m…" at bounding box center [340, 88] width 291 height 52
click at [372, 104] on icon at bounding box center [379, 103] width 14 height 16
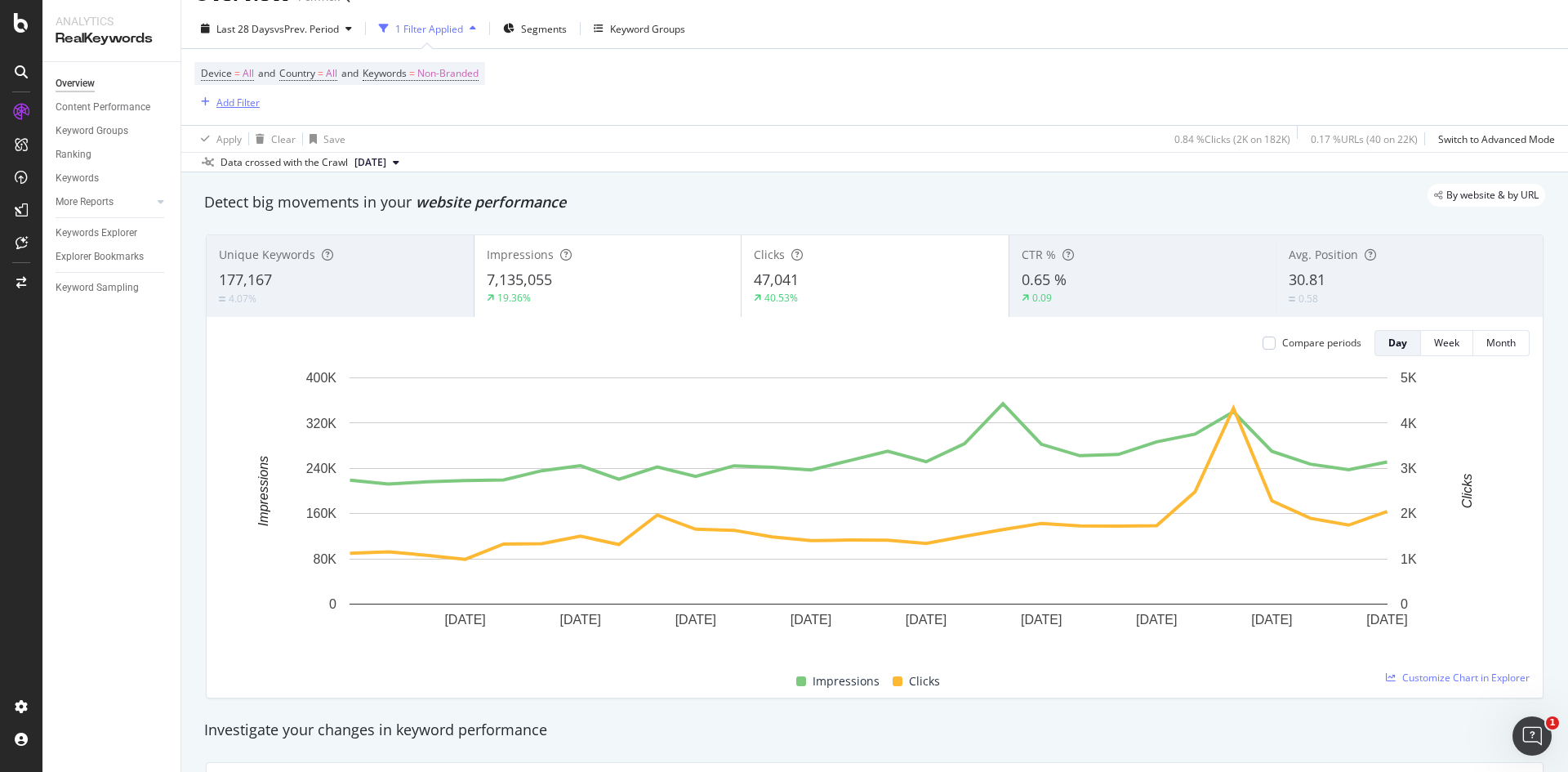
click at [221, 101] on div "Add Filter" at bounding box center [238, 102] width 43 height 14
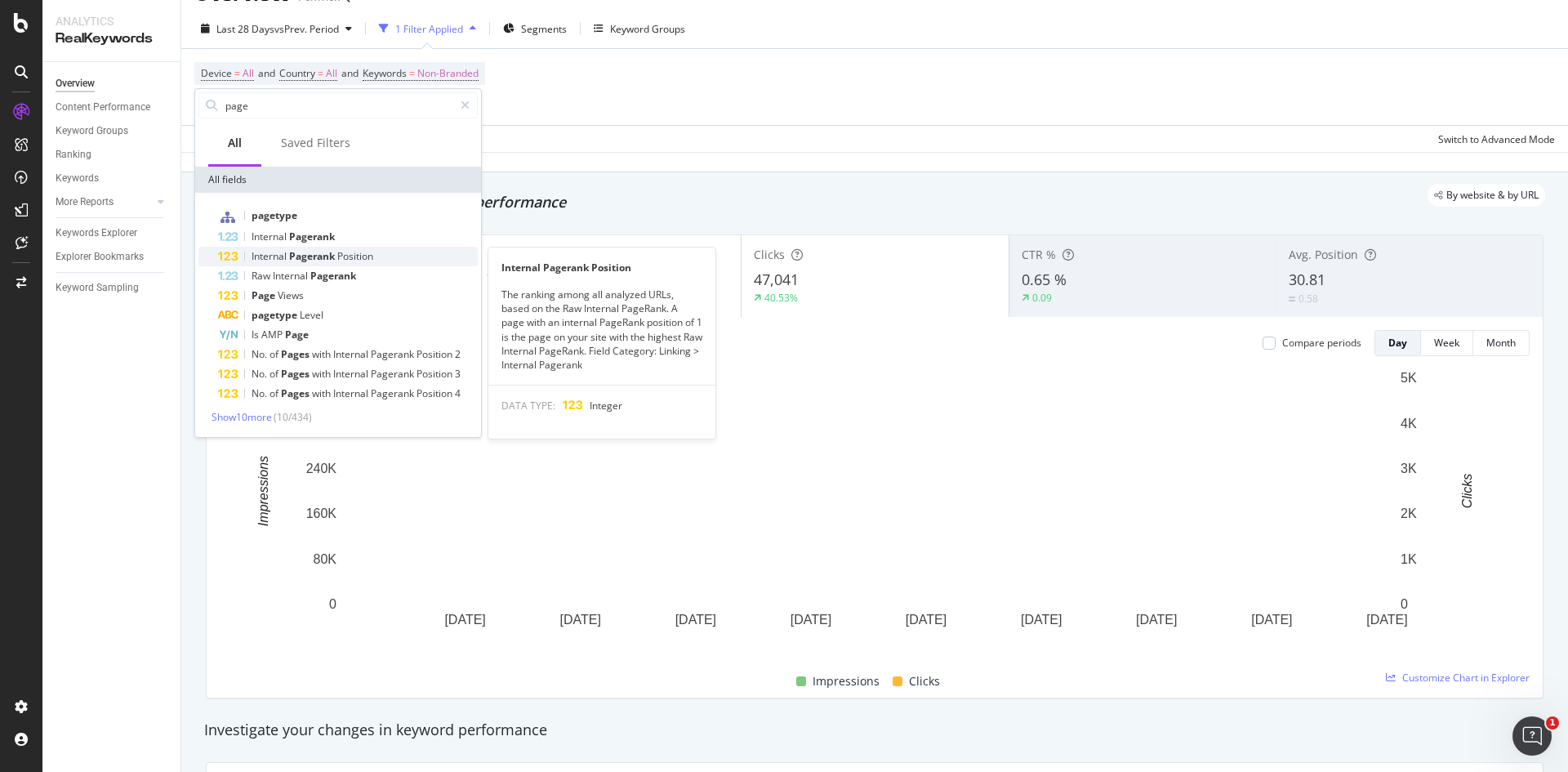
scroll to position [36, 0]
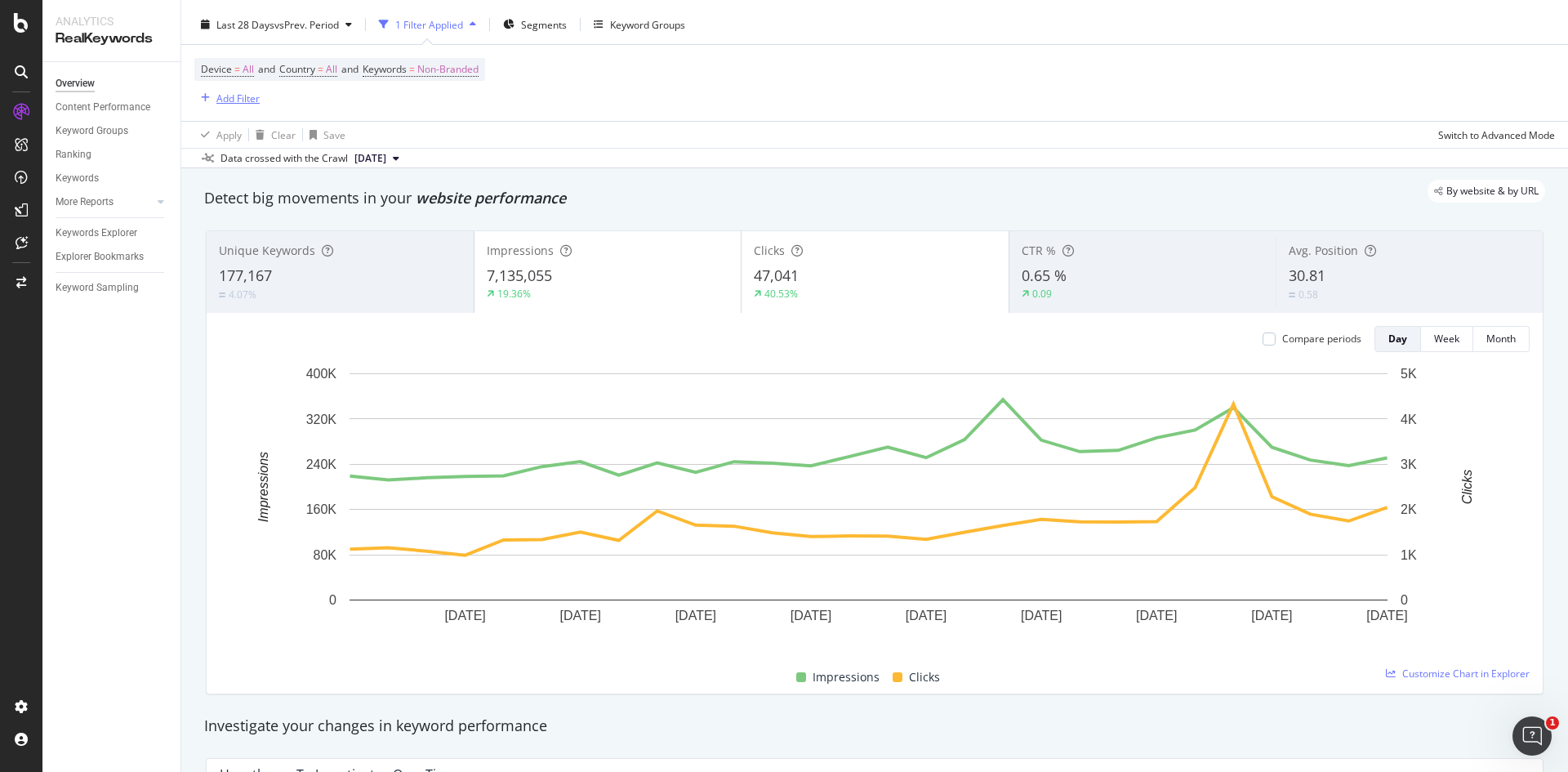
click at [222, 96] on div "Add Filter" at bounding box center [238, 98] width 43 height 14
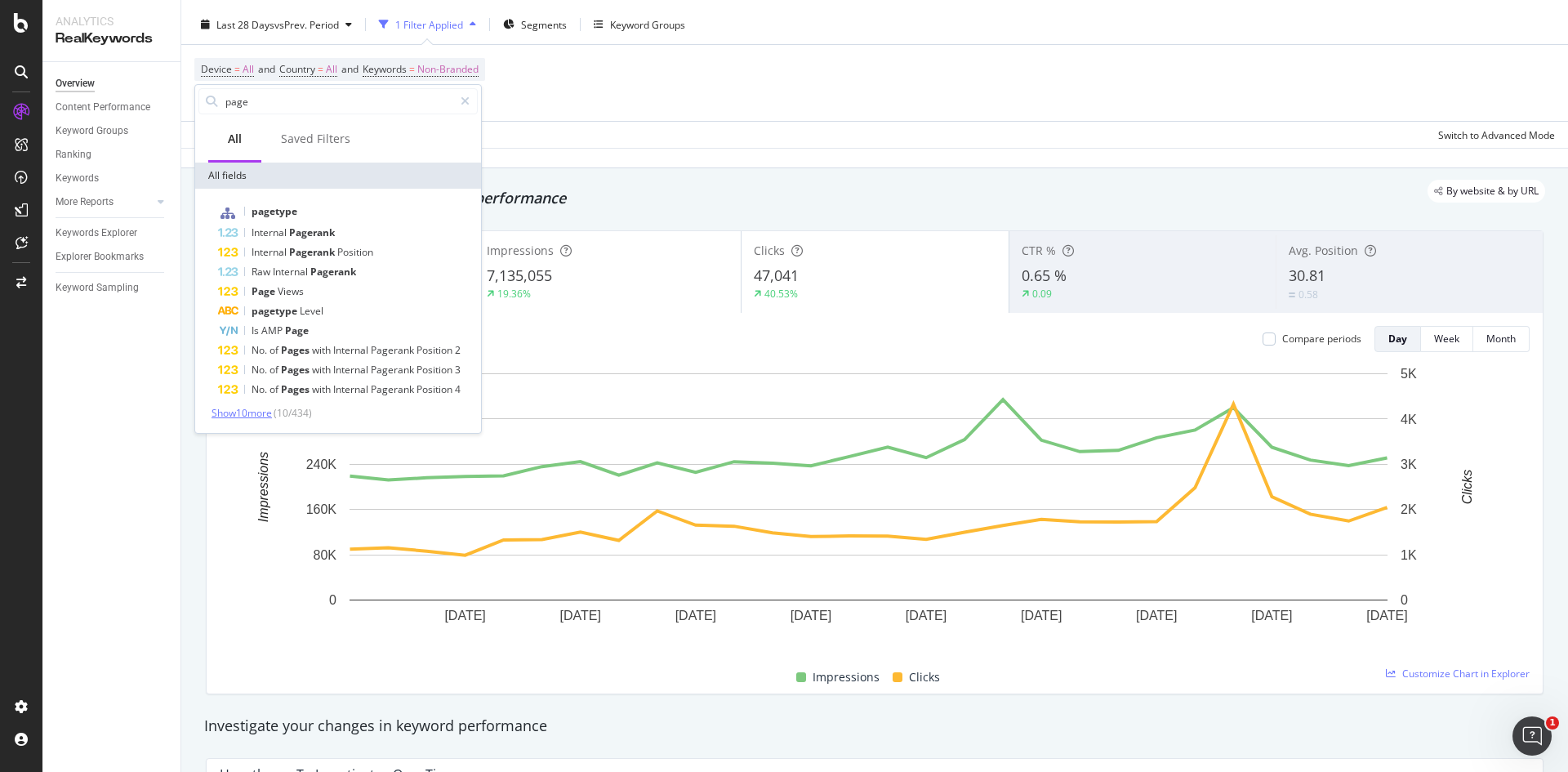
click at [235, 410] on span "Show 10 more" at bounding box center [241, 413] width 60 height 14
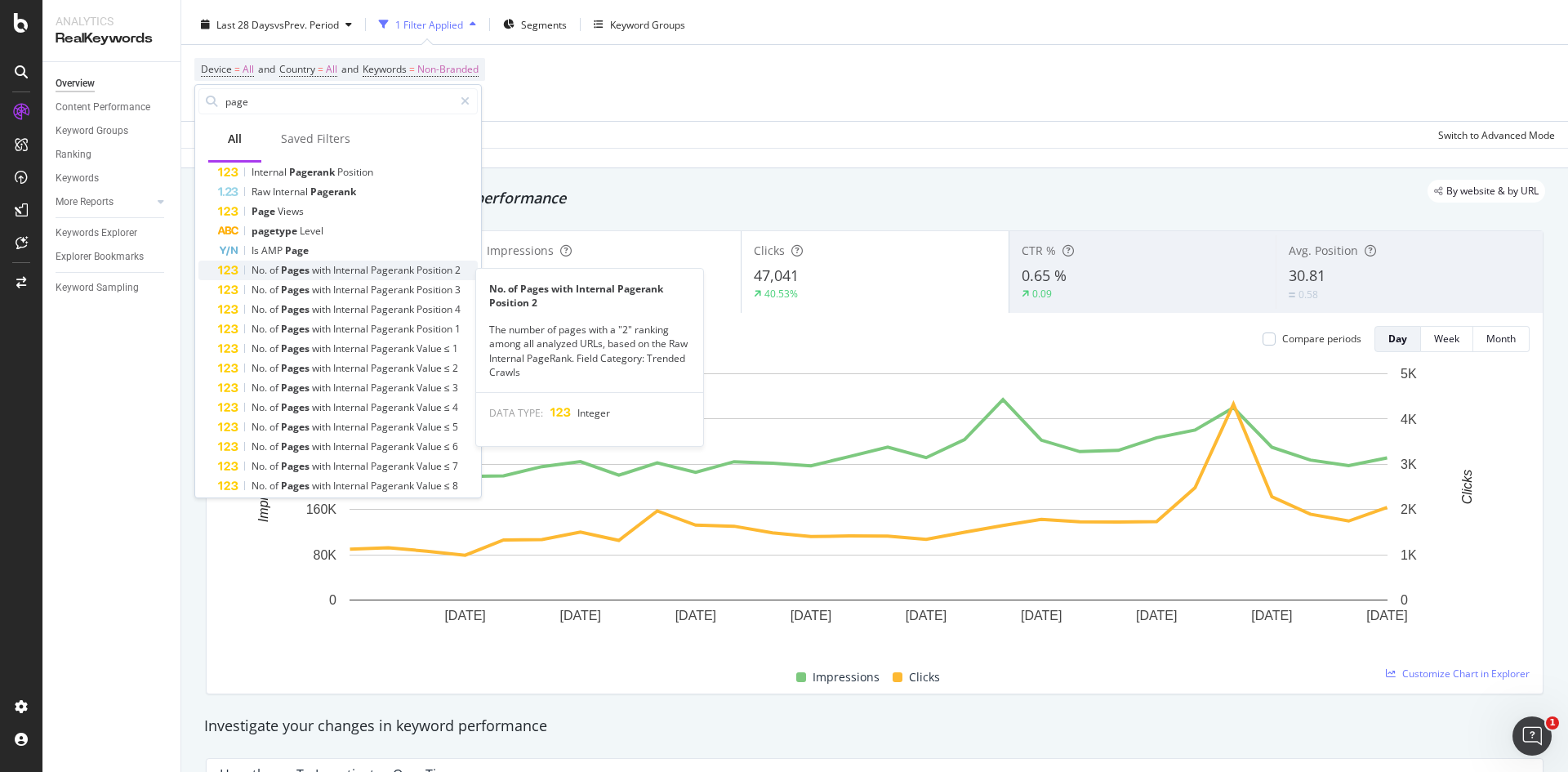
scroll to position [132, 0]
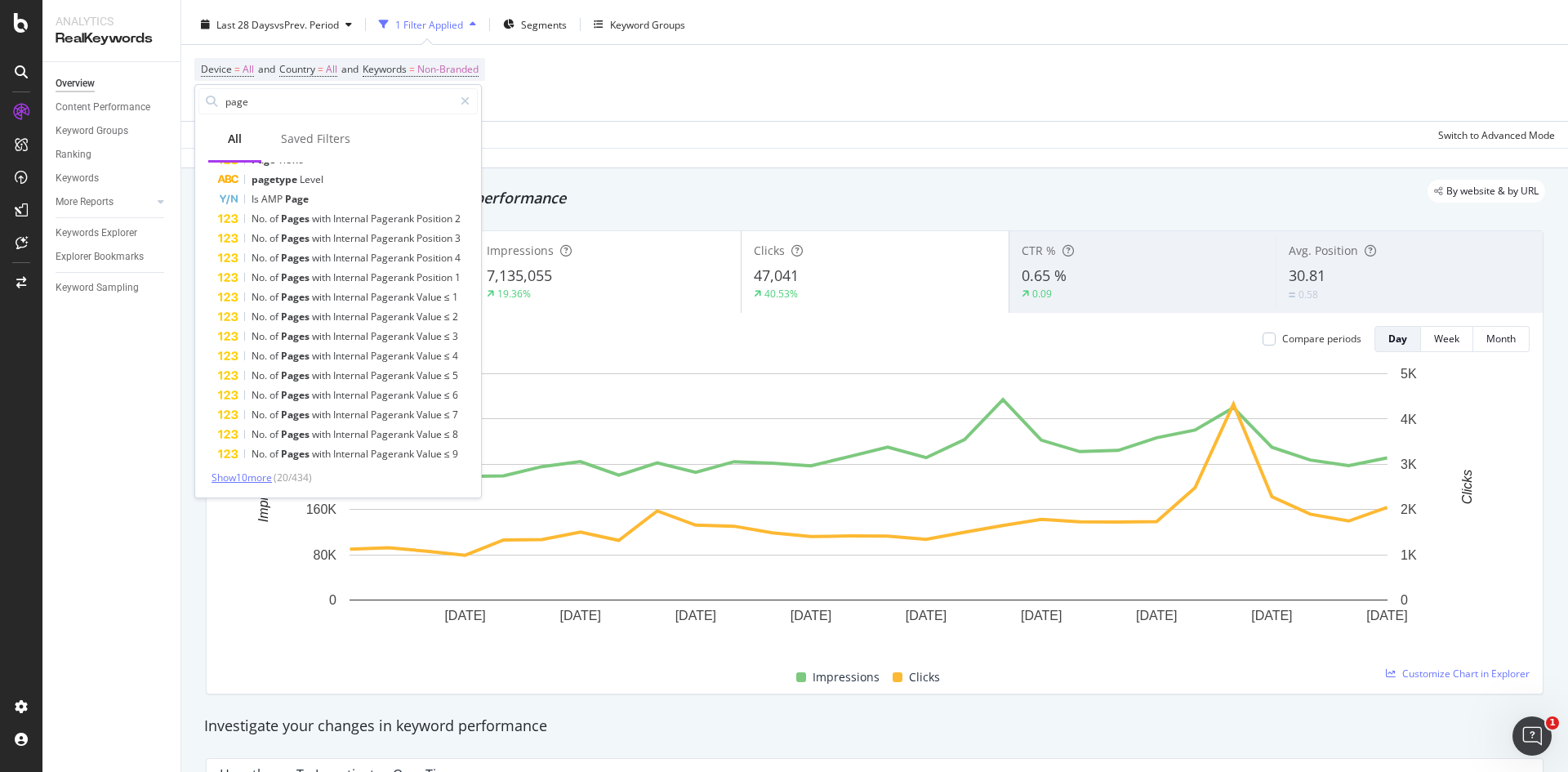
click at [254, 477] on span "Show 10 more" at bounding box center [241, 477] width 60 height 14
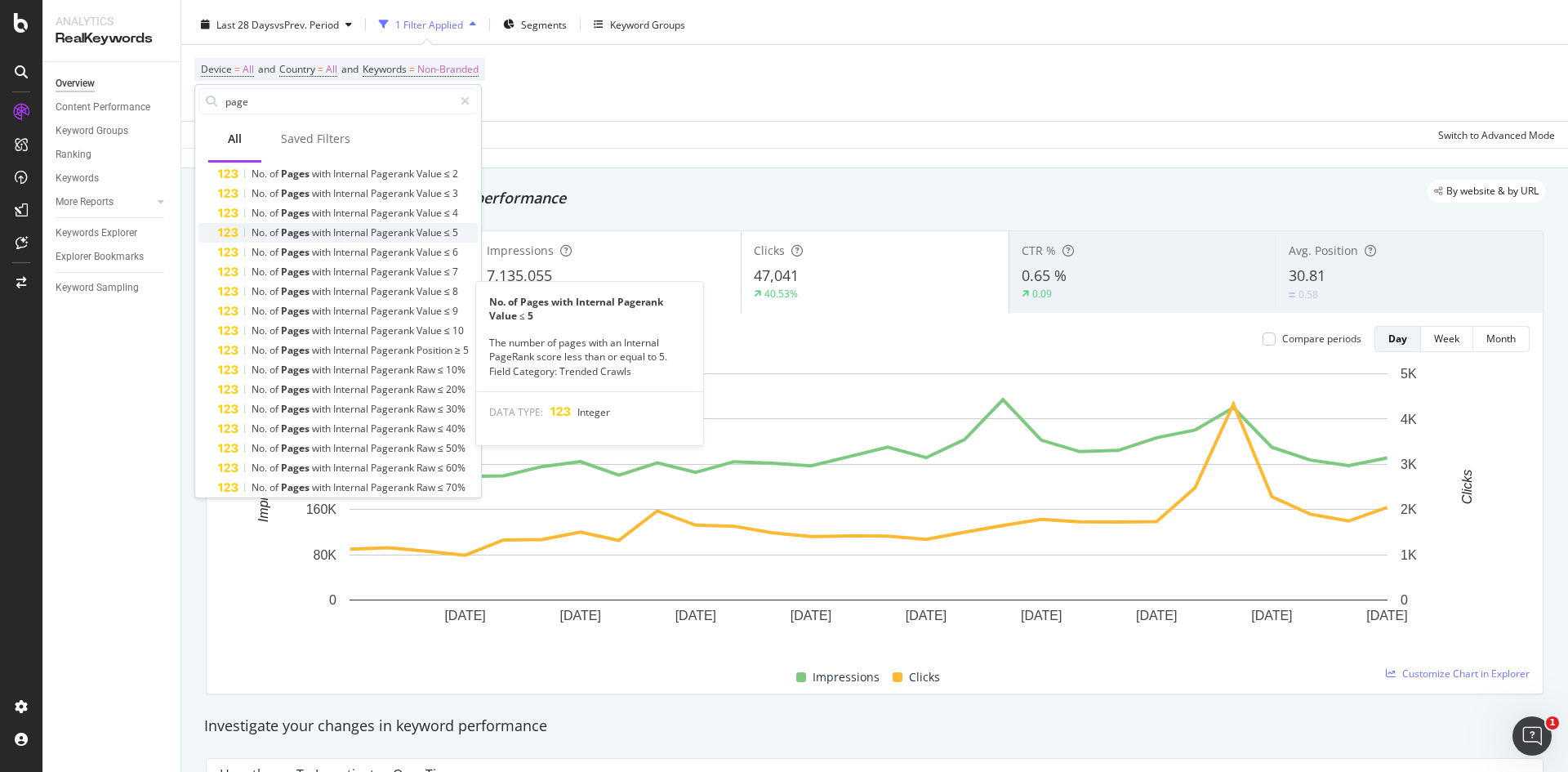
scroll to position [327, 0]
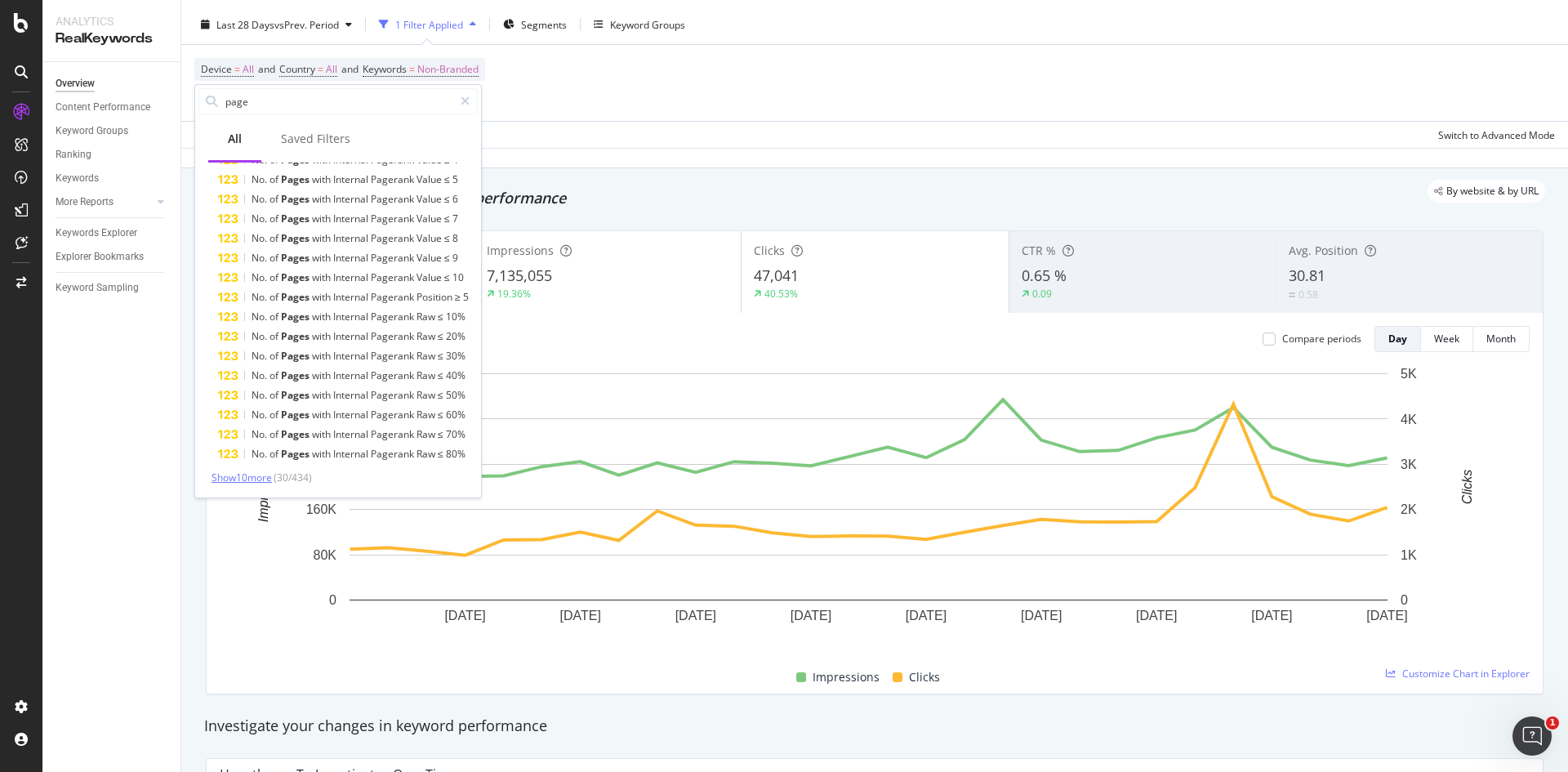
click at [255, 477] on span "Show 10 more" at bounding box center [241, 477] width 60 height 14
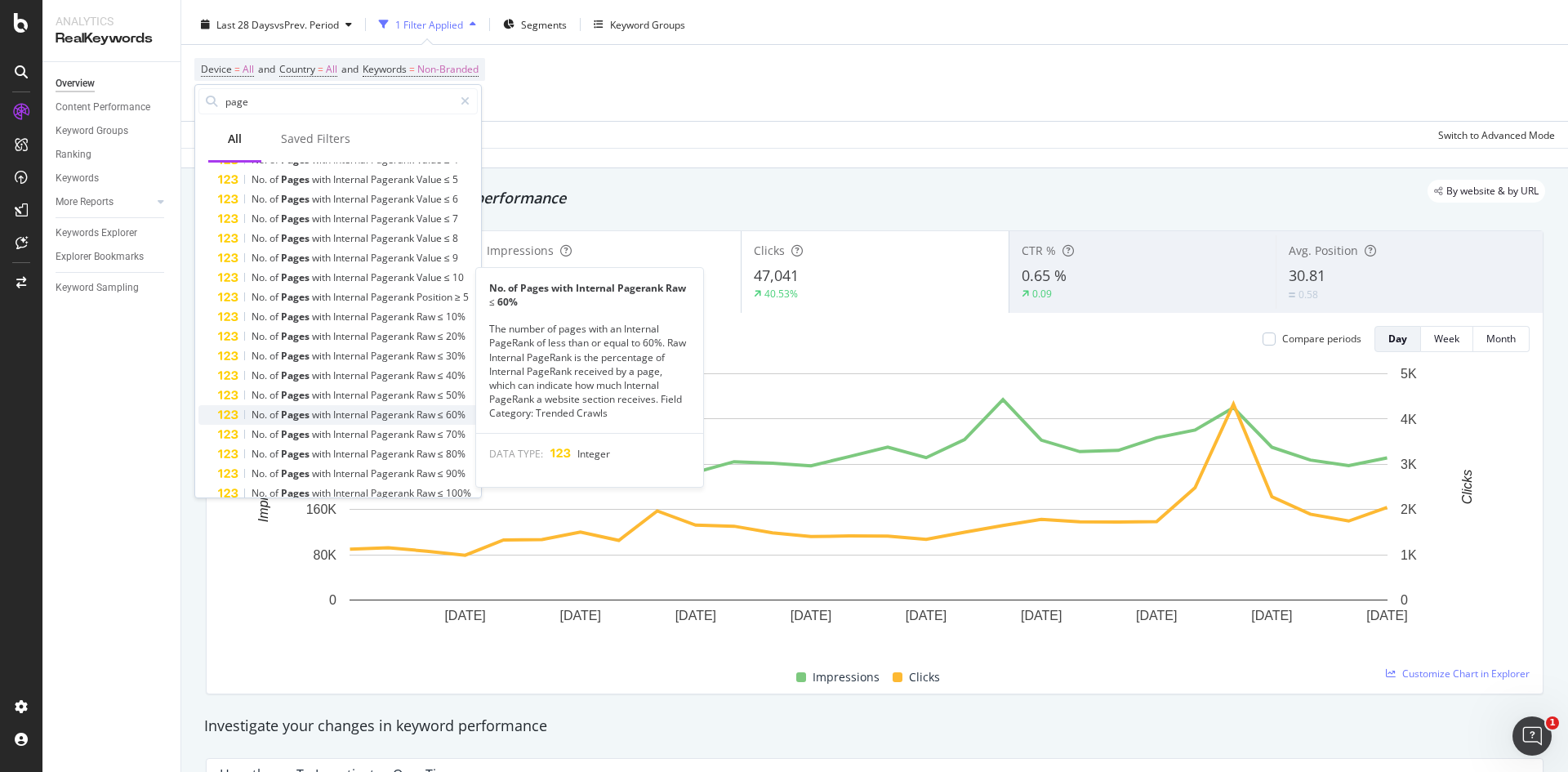
scroll to position [524, 0]
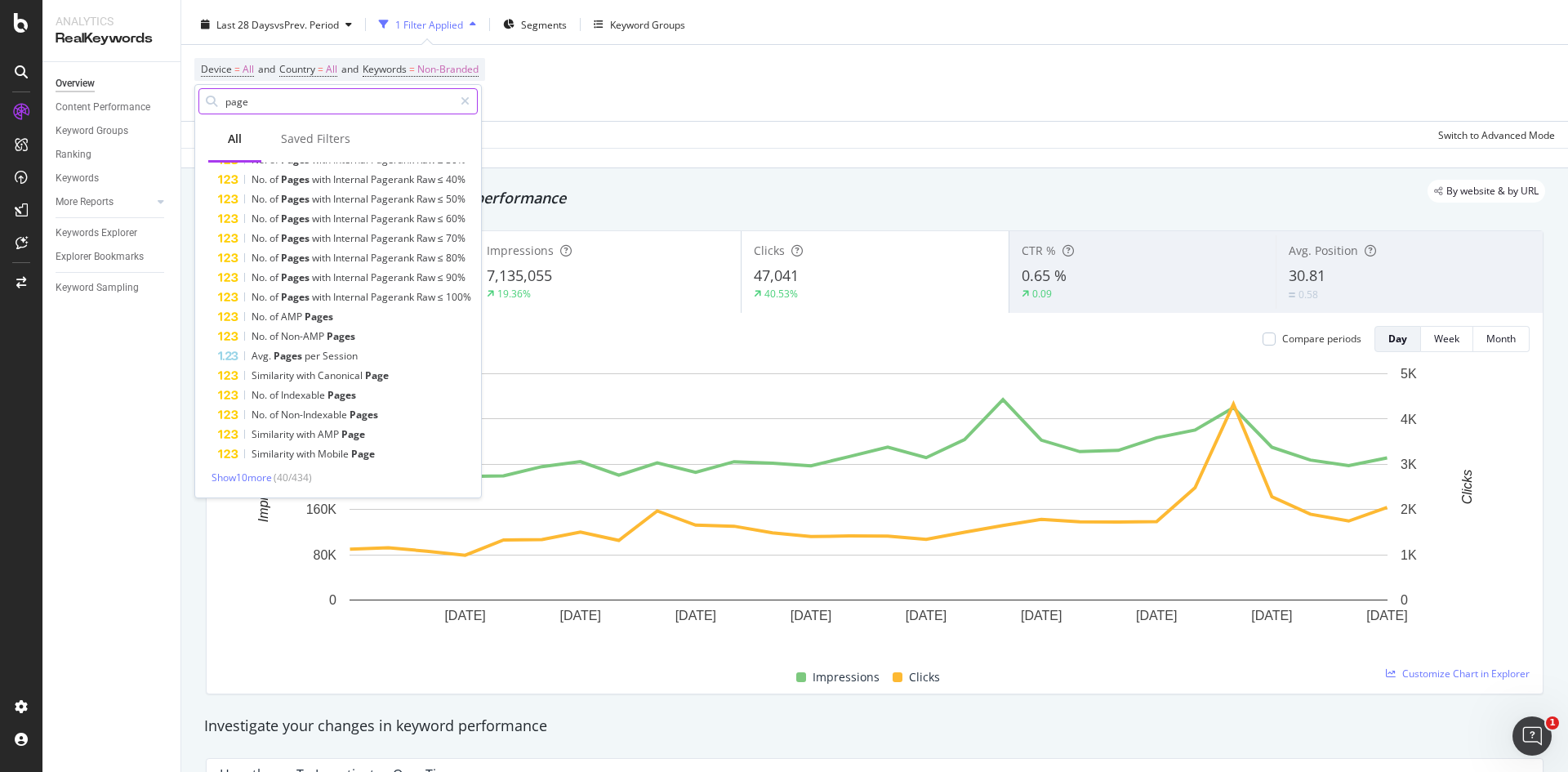
click at [251, 107] on input "page" at bounding box center [338, 101] width 229 height 25
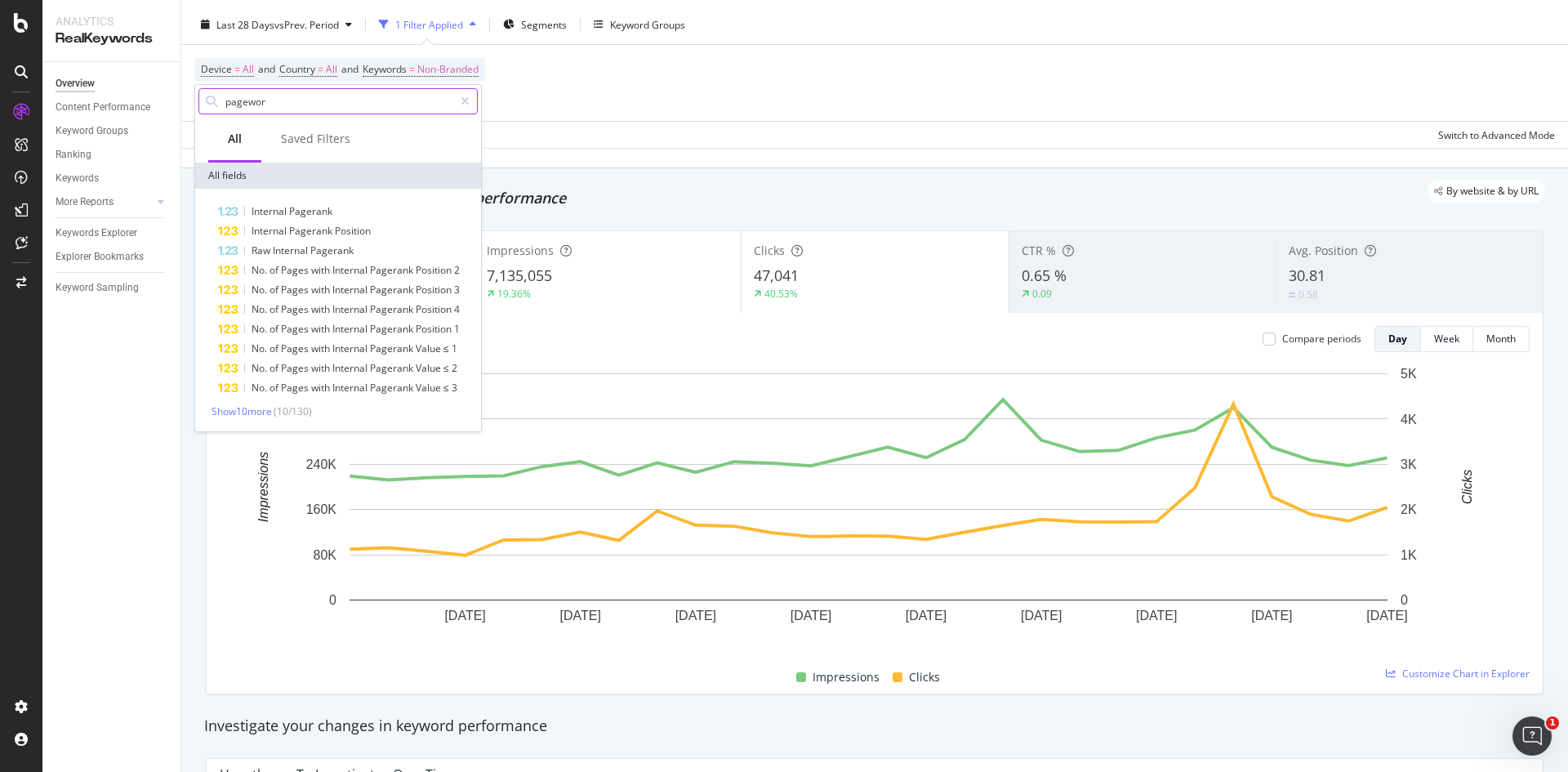
scroll to position [0, 0]
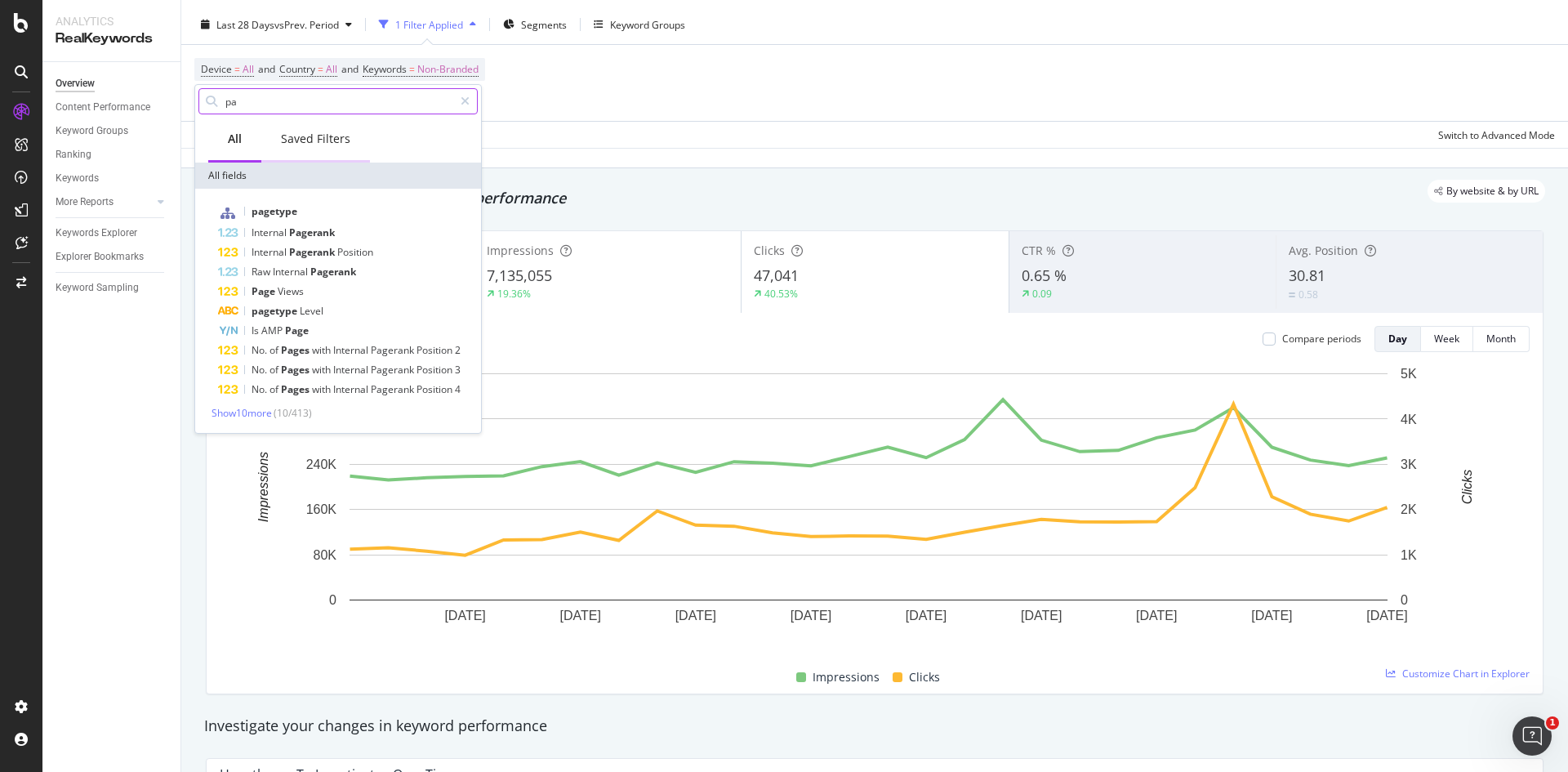
type input "p"
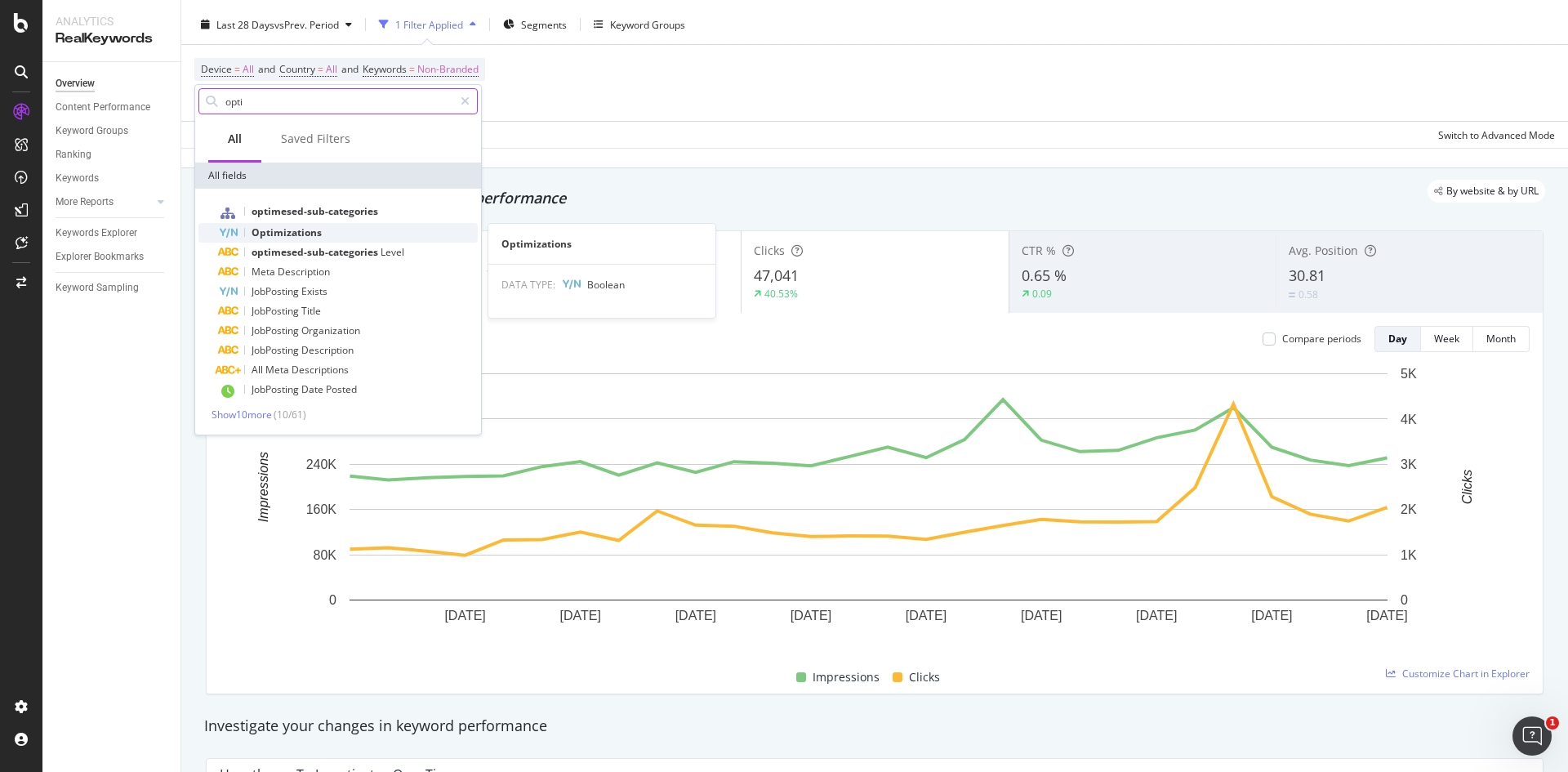
type input "opti"
click at [306, 229] on span "Optimizations" at bounding box center [286, 232] width 70 height 14
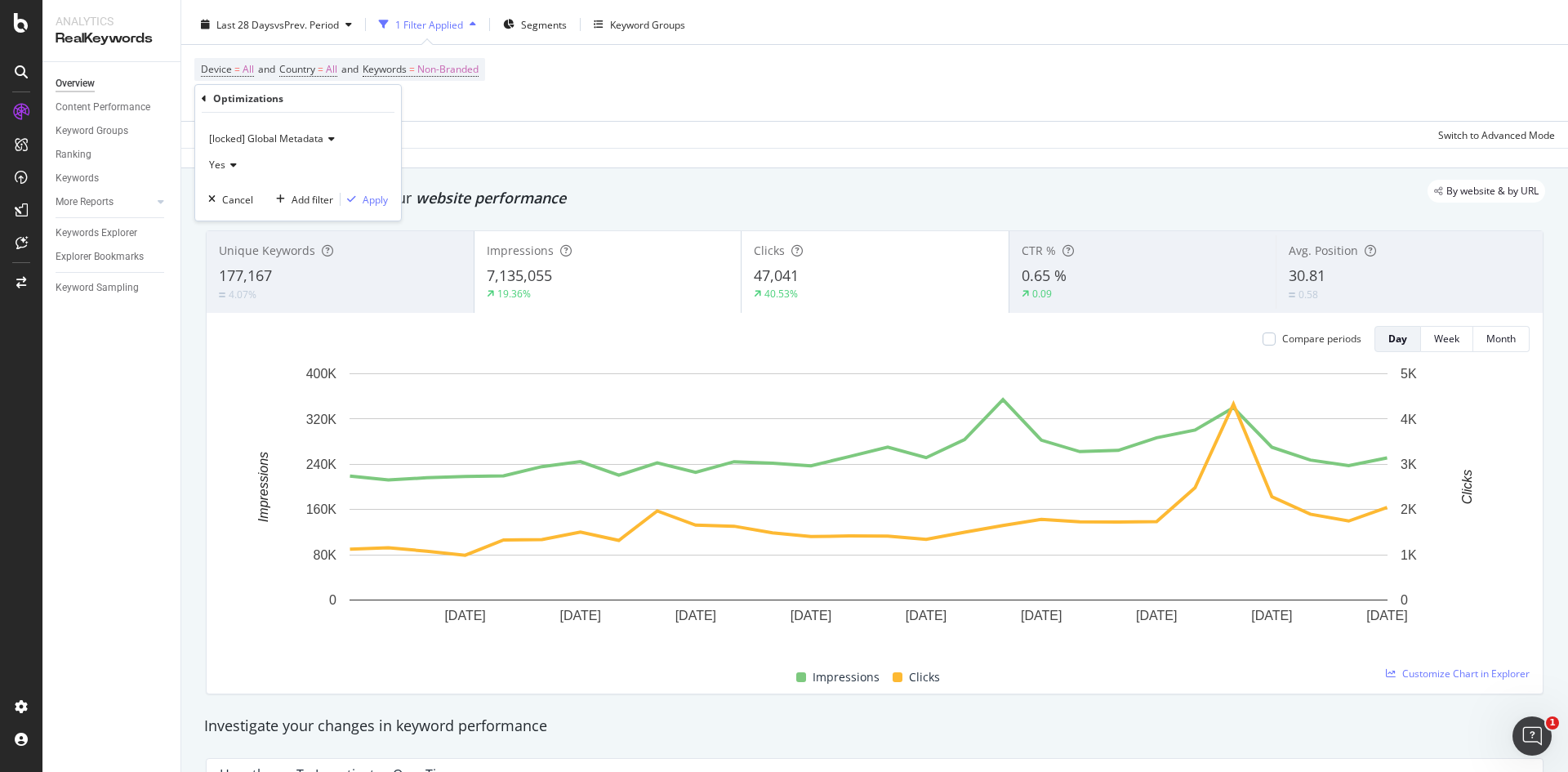
click at [231, 168] on icon at bounding box center [231, 165] width 12 height 10
click at [232, 196] on span "Yes" at bounding box center [225, 198] width 16 height 14
click at [372, 198] on div "Apply" at bounding box center [376, 199] width 26 height 14
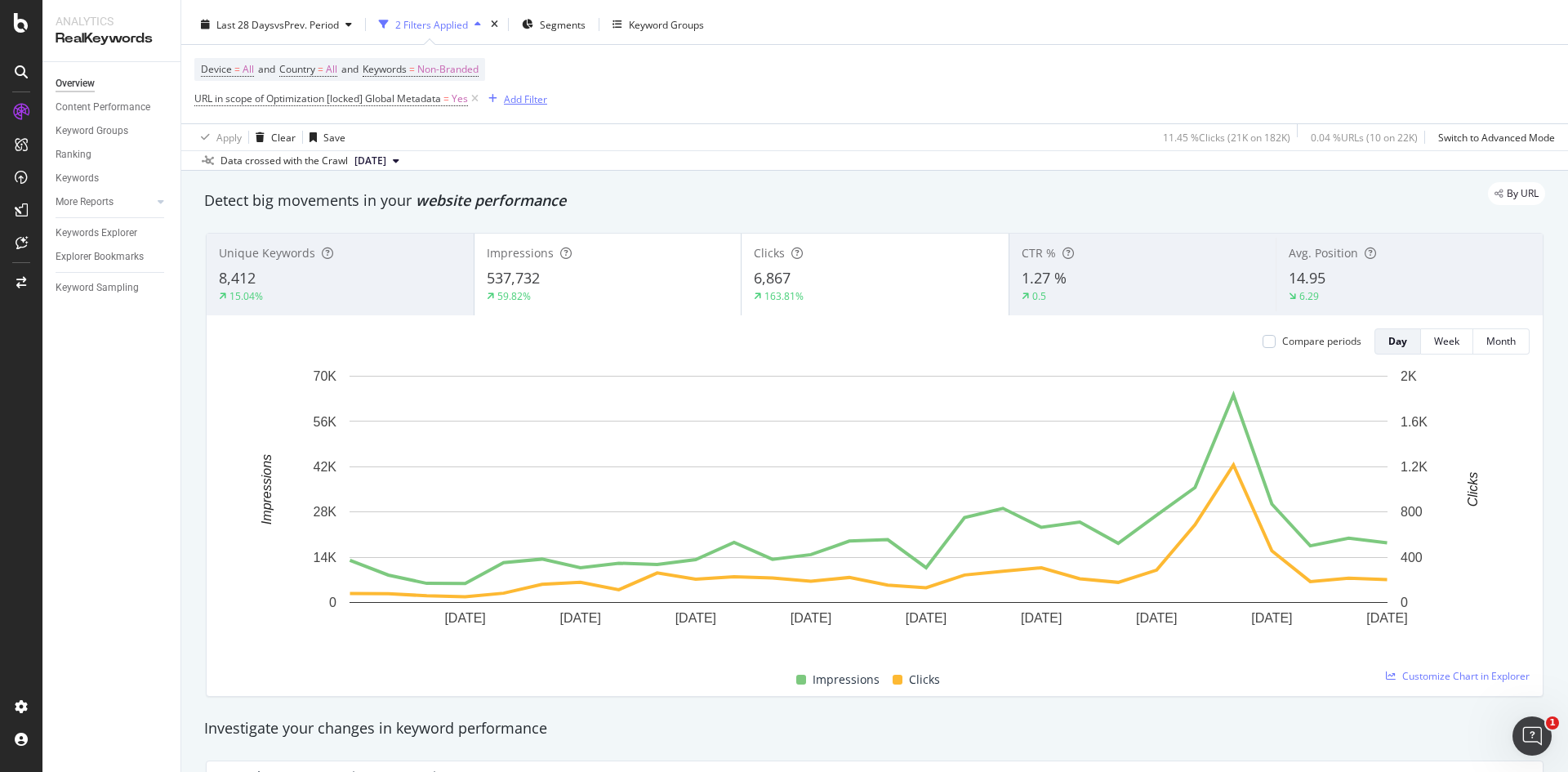
click at [531, 102] on div "Add Filter" at bounding box center [525, 99] width 43 height 14
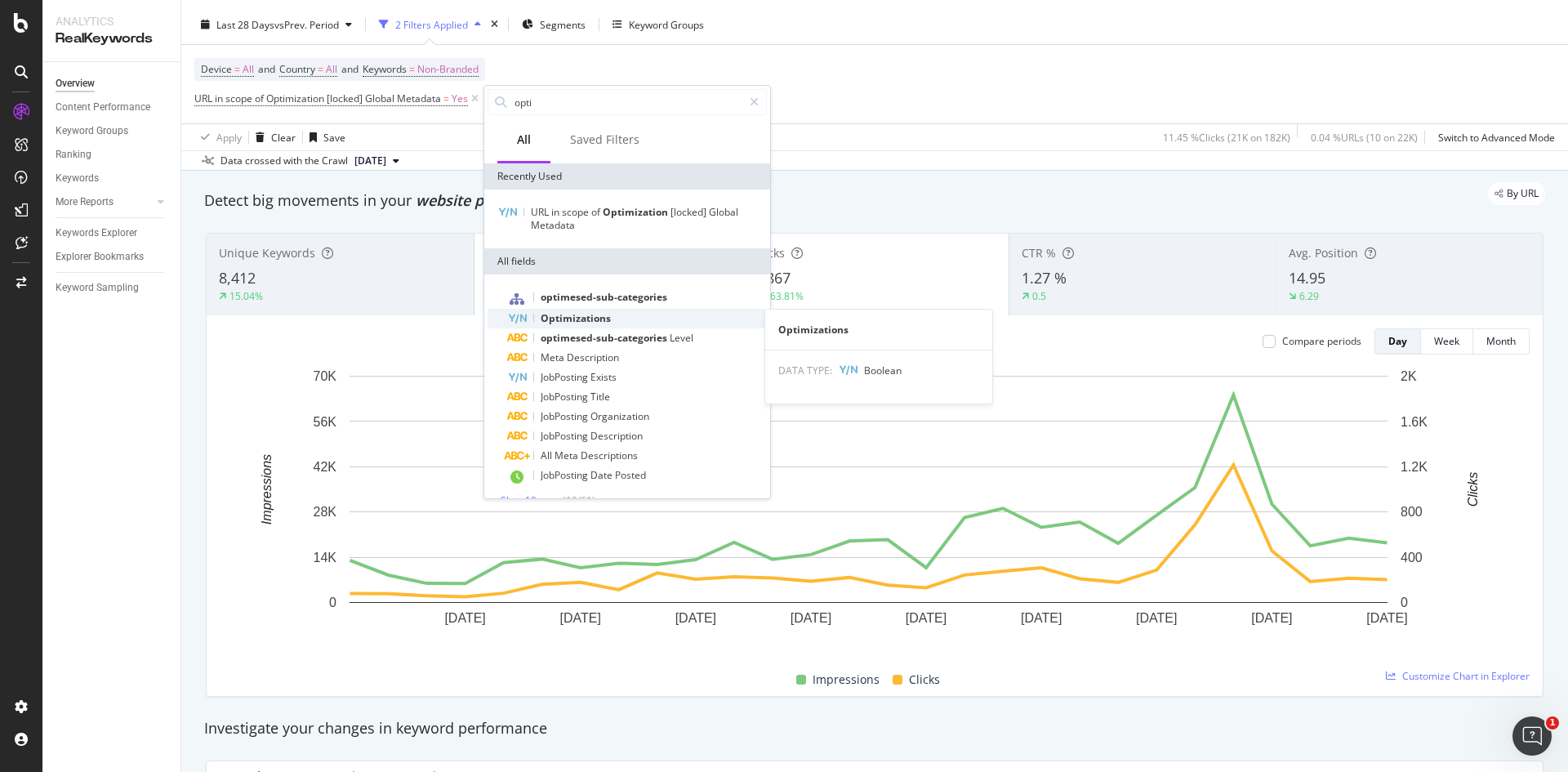
click at [593, 322] on span "Optimizations" at bounding box center [575, 317] width 70 height 14
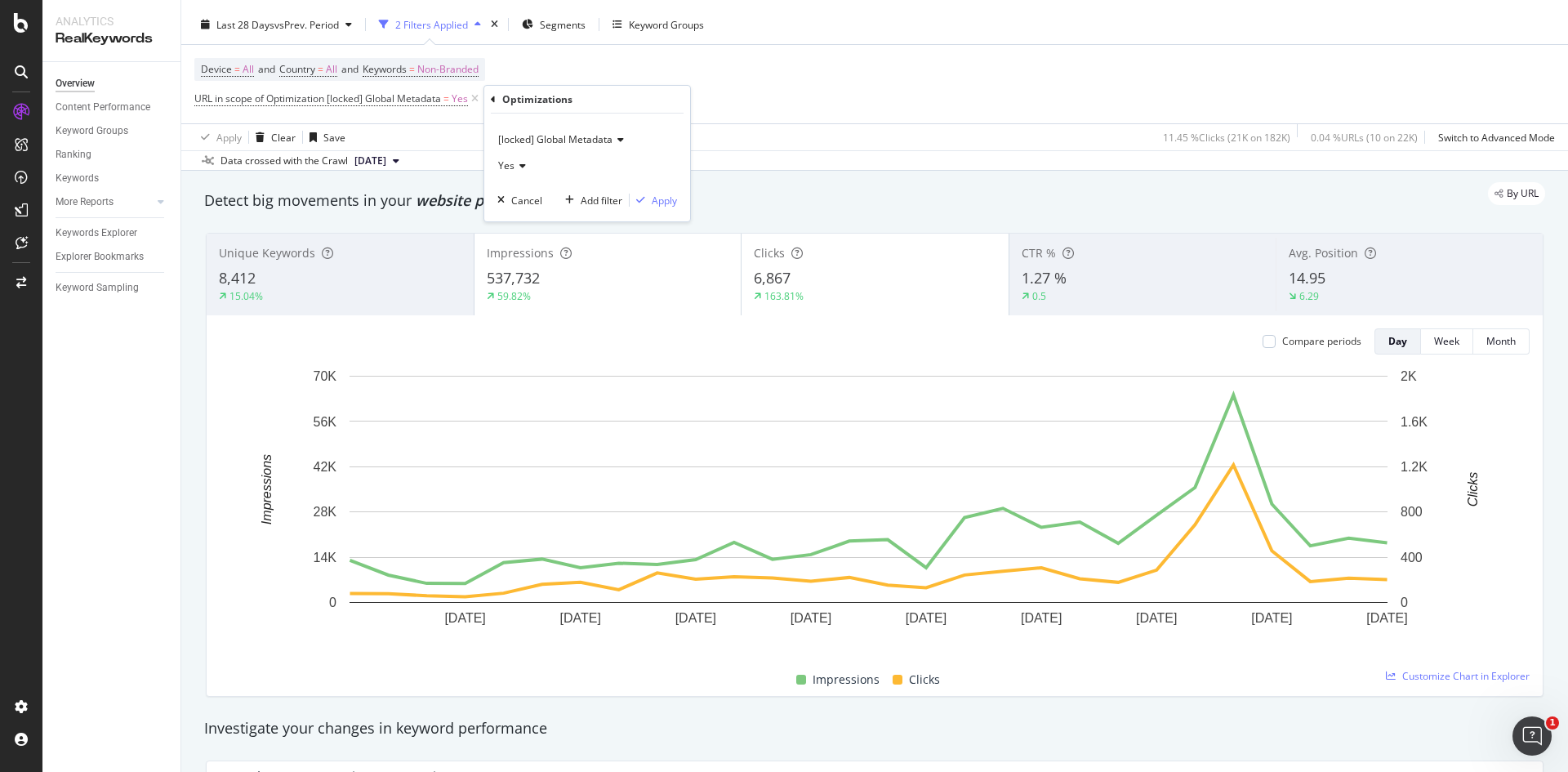
click at [507, 161] on span "Yes" at bounding box center [507, 165] width 16 height 14
click at [452, 115] on div "Device = All and Country = All and Keywords = Non-Branded URL in scope of Optim…" at bounding box center [875, 84] width 1360 height 79
click at [507, 103] on div "Add Filter" at bounding box center [525, 99] width 43 height 14
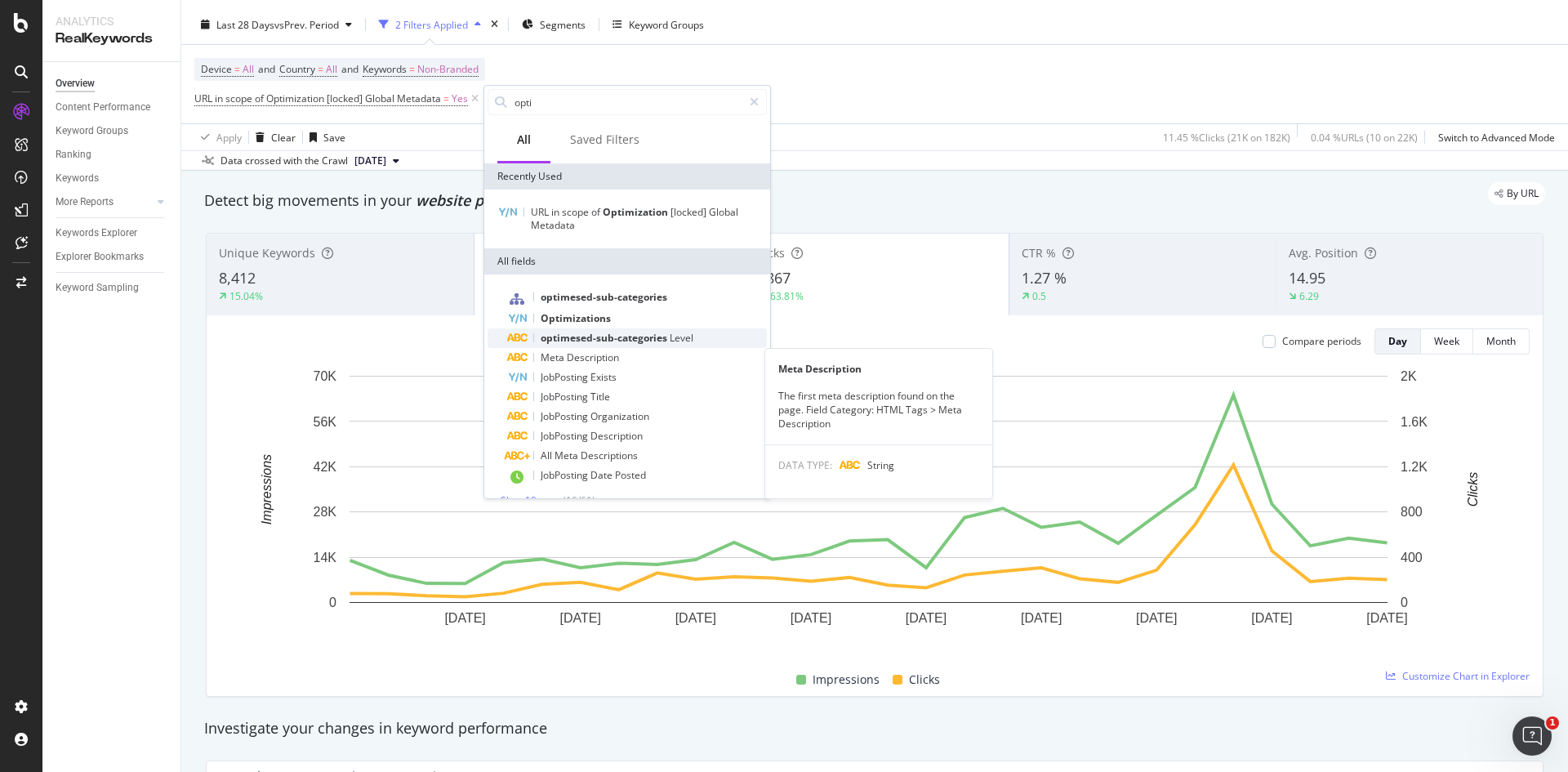
scroll to position [1, 0]
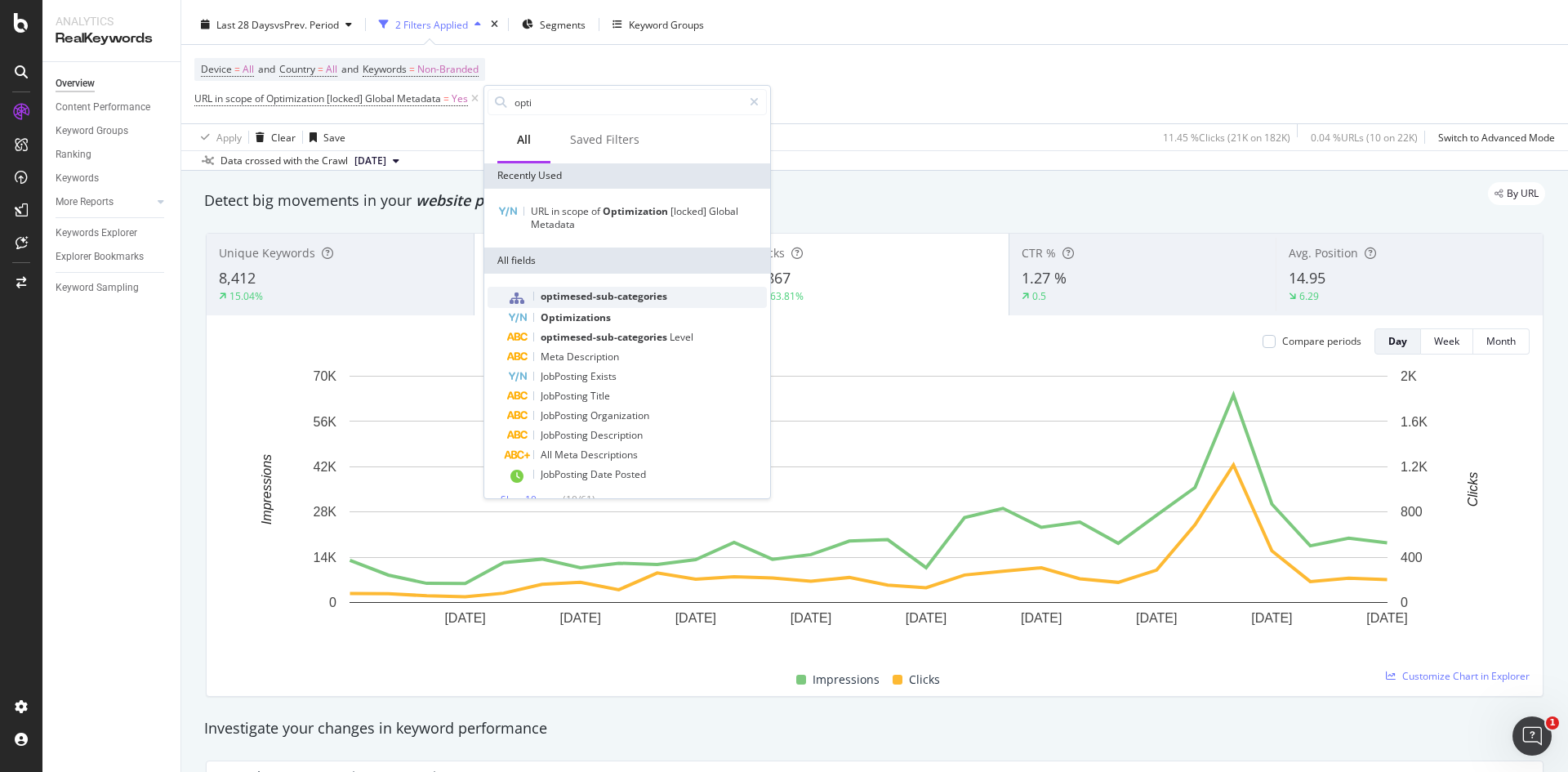
click at [595, 298] on span "optimesed-sub-categories" at bounding box center [603, 295] width 126 height 14
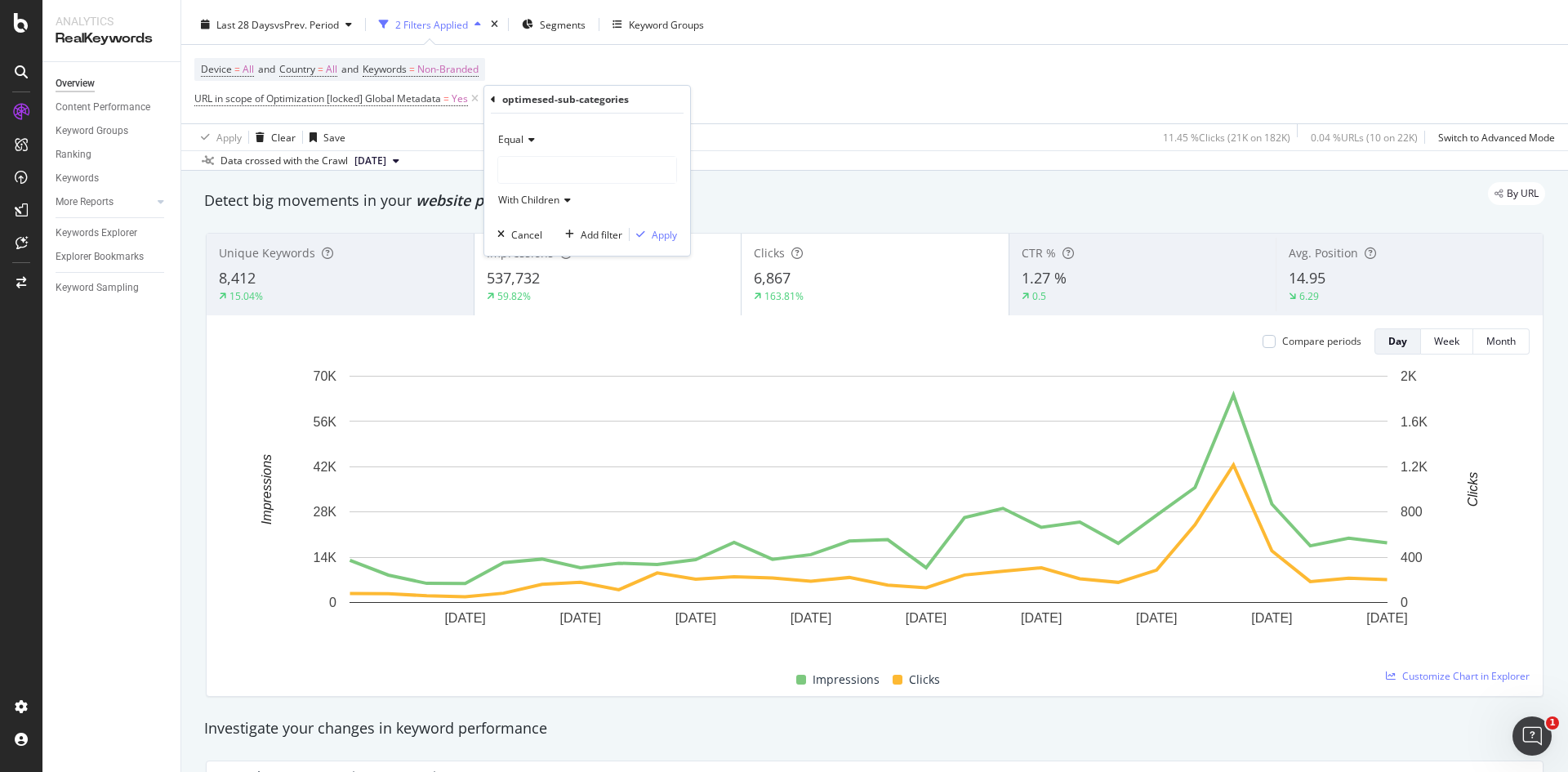
click at [533, 172] on div at bounding box center [587, 169] width 178 height 27
click at [550, 163] on div at bounding box center [587, 169] width 178 height 27
click at [525, 142] on icon at bounding box center [529, 139] width 12 height 10
click at [526, 142] on icon at bounding box center [529, 139] width 12 height 10
click at [531, 169] on div at bounding box center [587, 169] width 178 height 27
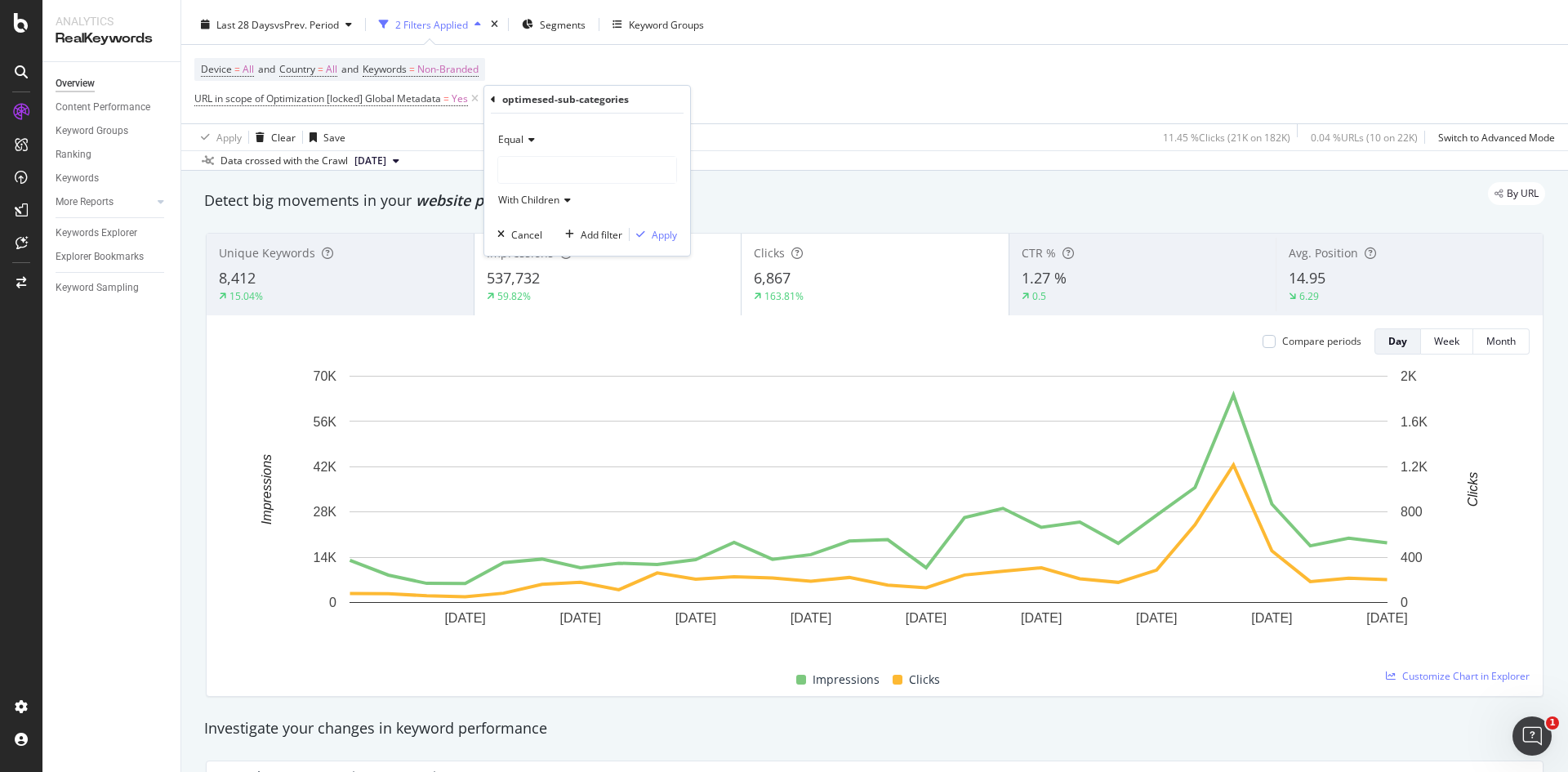
click at [559, 204] on span "With Children" at bounding box center [528, 199] width 61 height 14
click at [549, 167] on div at bounding box center [587, 169] width 178 height 27
click at [428, 139] on div "Apply Clear Save 11.45 % Clicks ( 21K on 182K ) 0.04 % URLs ( 10 on 22K ) Switc…" at bounding box center [874, 136] width 1387 height 27
click at [647, 98] on icon at bounding box center [645, 99] width 14 height 16
click at [511, 101] on div "Add Filter" at bounding box center [525, 99] width 43 height 14
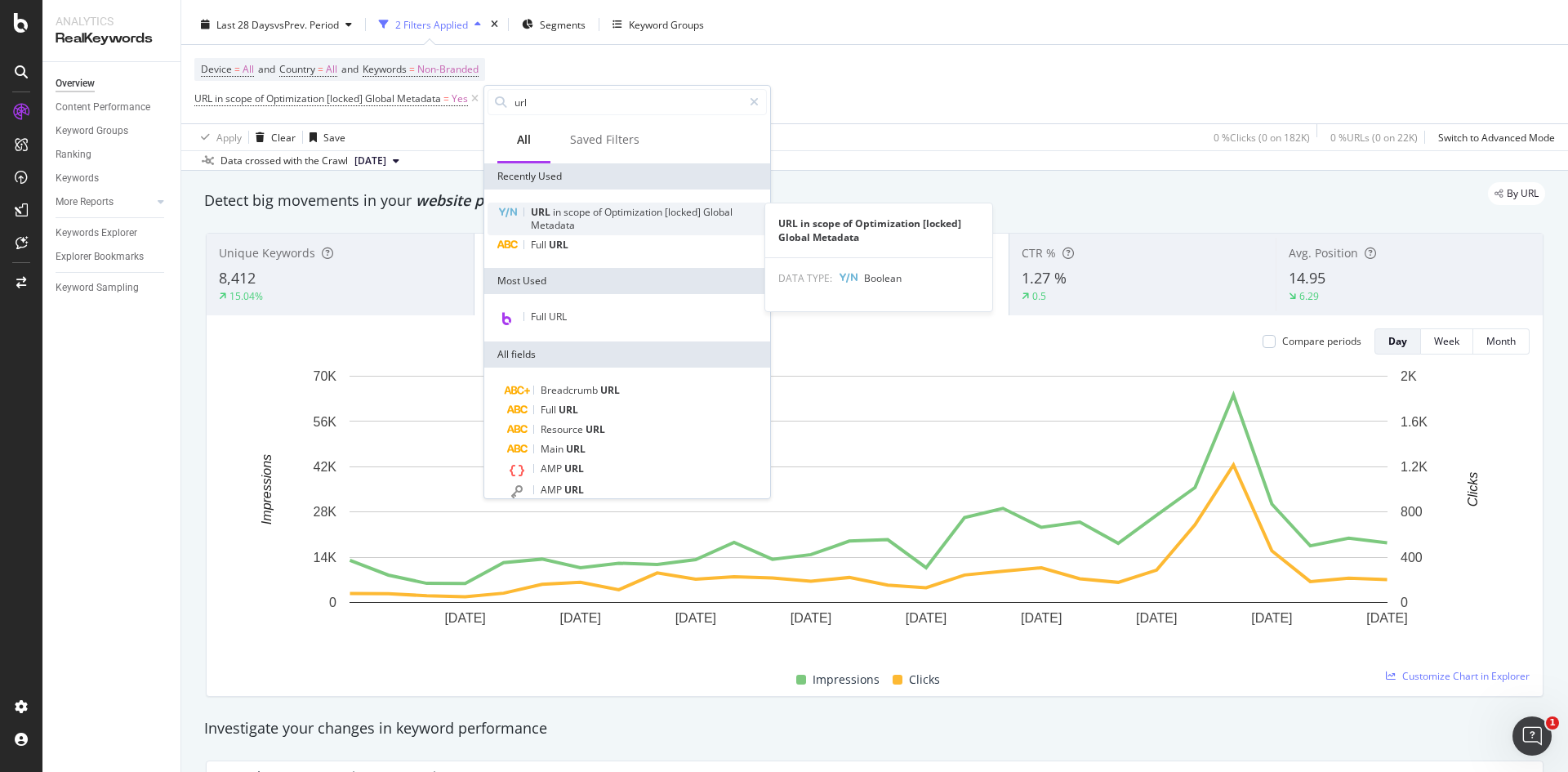
type input "url"
click at [531, 234] on div "URL in scope of Optimization [locked] Global Metadata" at bounding box center [626, 220] width 279 height 33
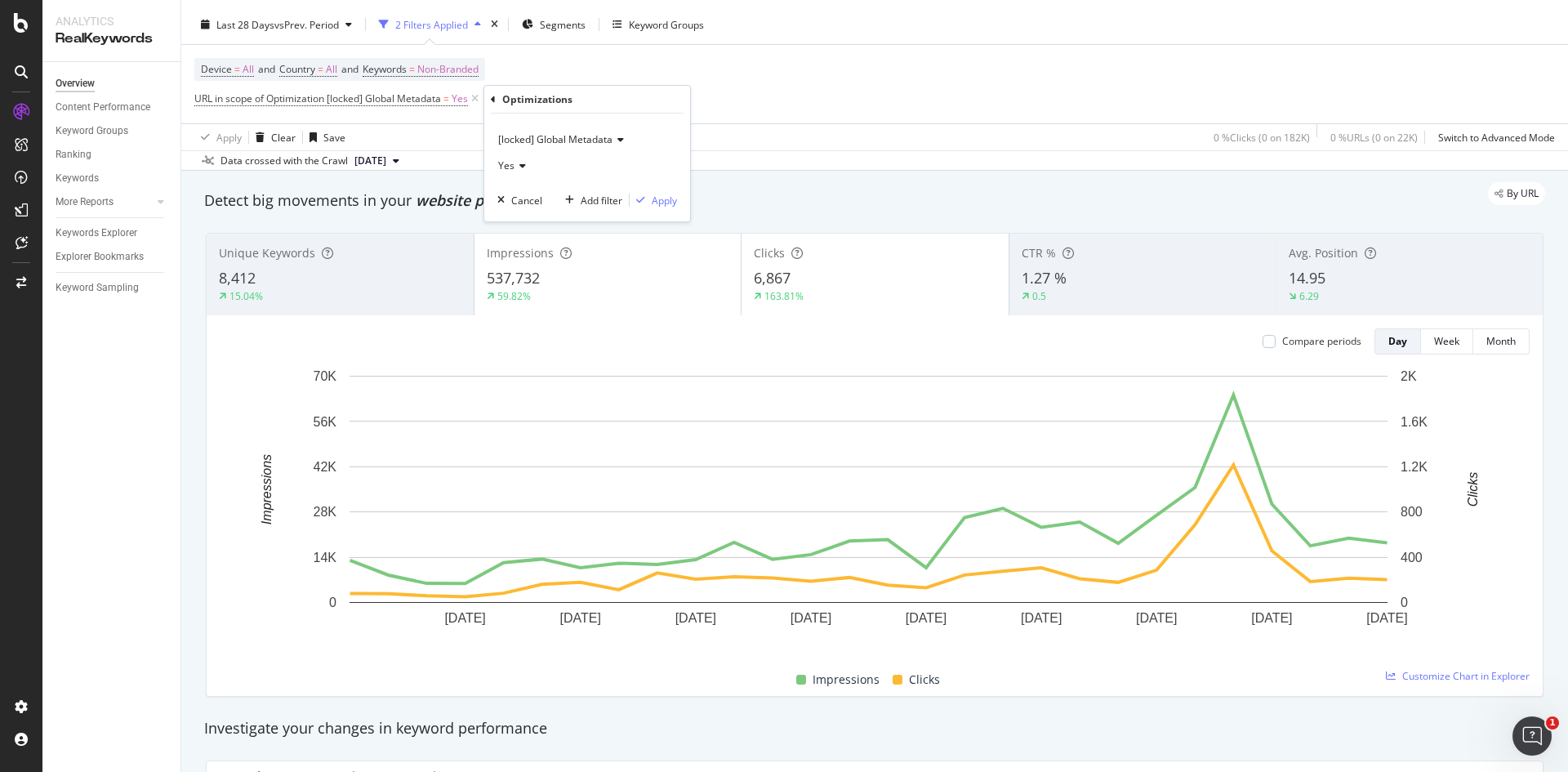
click at [521, 161] on icon at bounding box center [520, 166] width 12 height 10
click at [508, 229] on div "No" at bounding box center [588, 220] width 175 height 21
click at [537, 199] on div "Cancel" at bounding box center [527, 200] width 31 height 14
click at [470, 96] on icon at bounding box center [475, 99] width 14 height 16
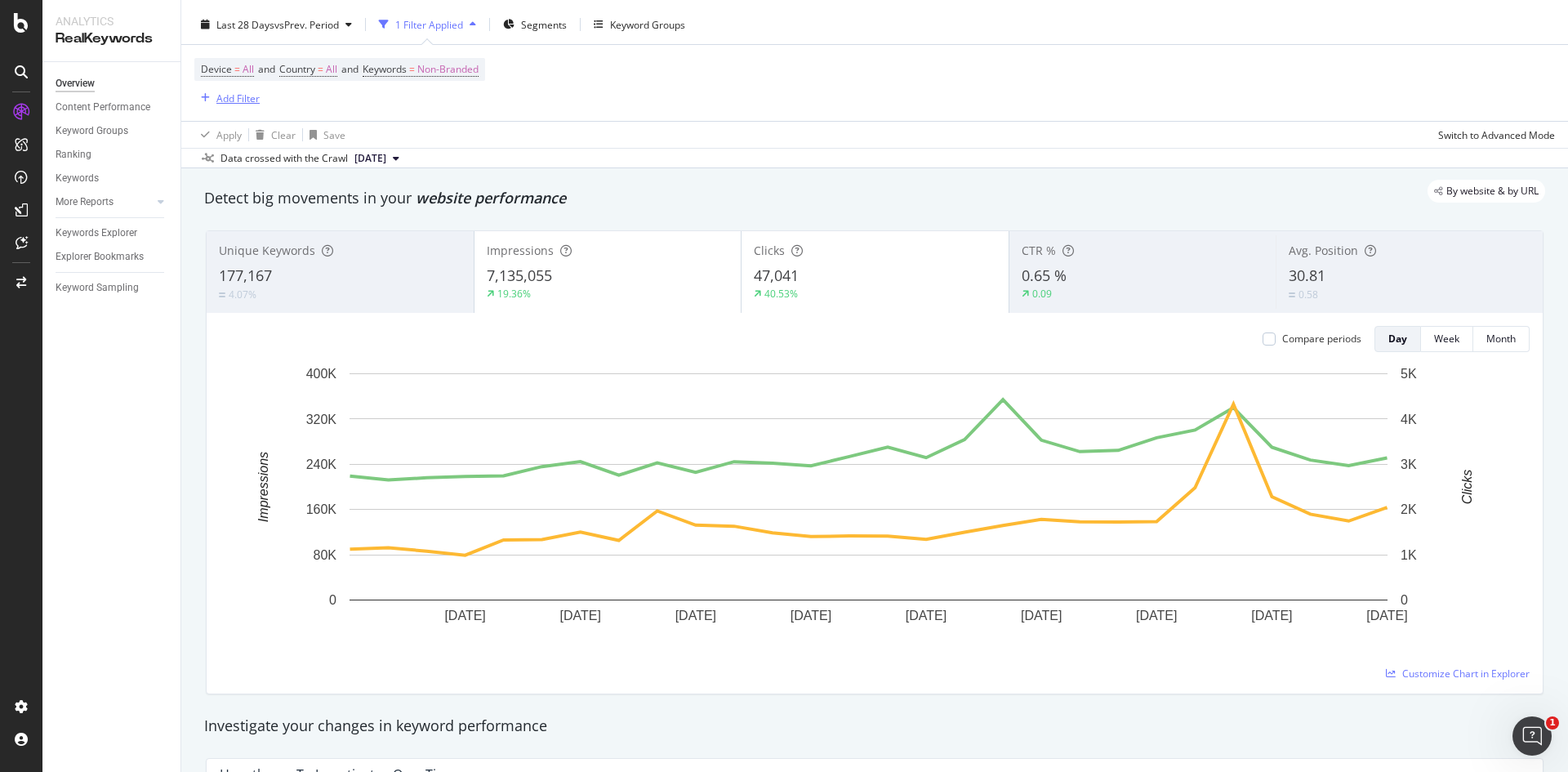
click at [233, 99] on div "Add Filter" at bounding box center [238, 98] width 43 height 14
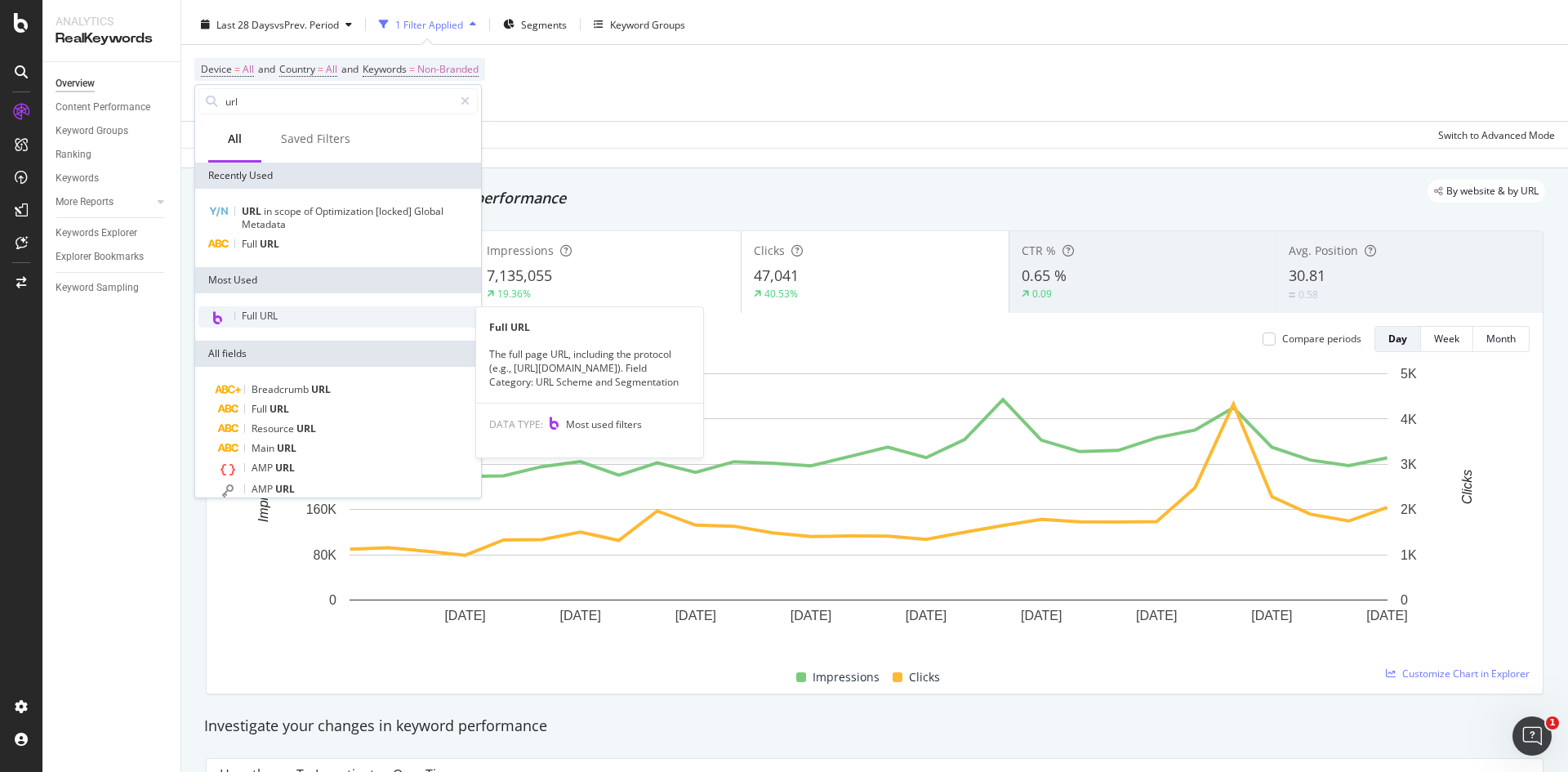
click at [270, 319] on span "Full URL" at bounding box center [259, 316] width 36 height 14
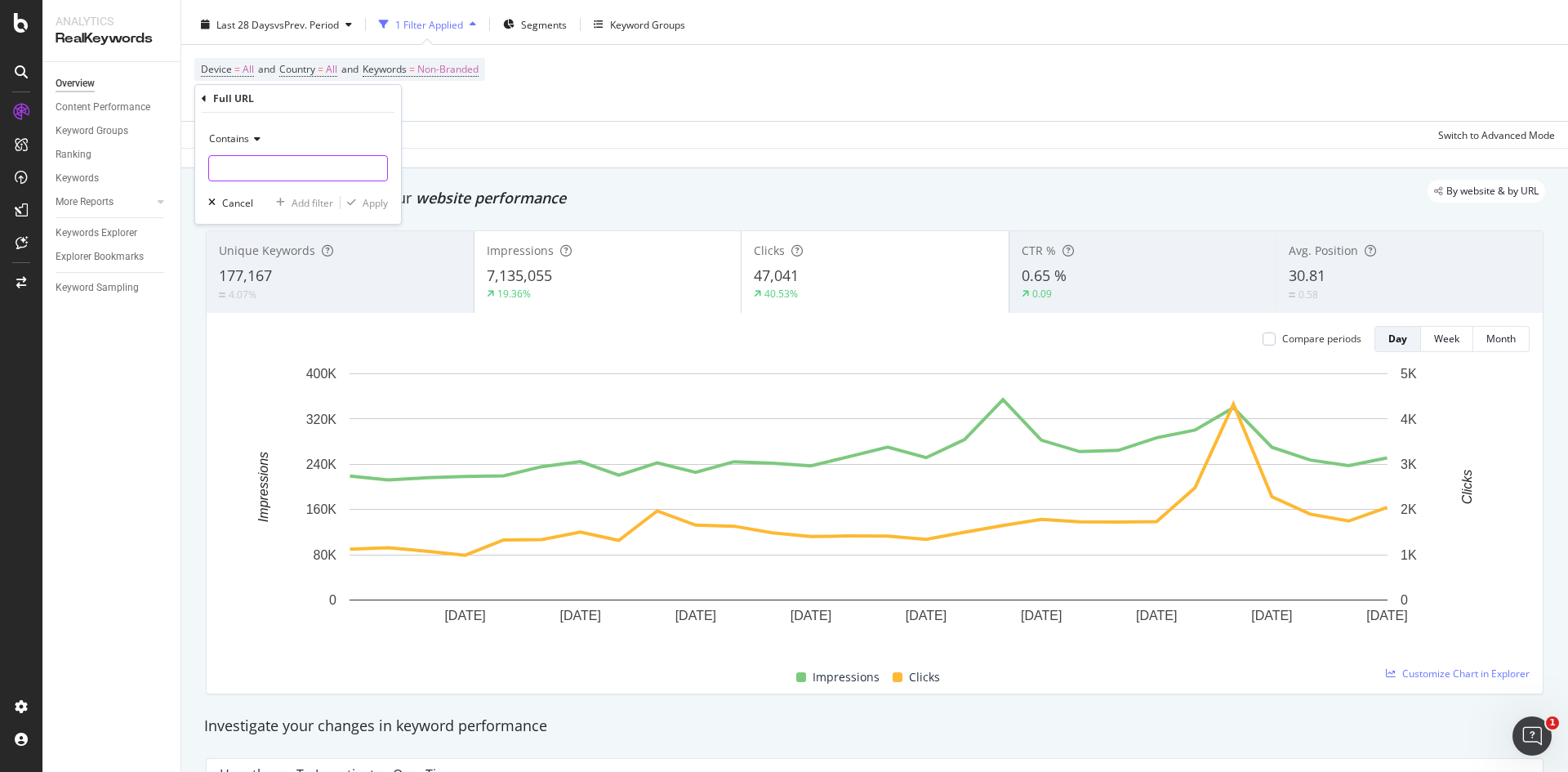
click at [264, 169] on input "text" at bounding box center [298, 168] width 178 height 27
type input "lego"
click at [368, 199] on div "Apply" at bounding box center [376, 202] width 26 height 14
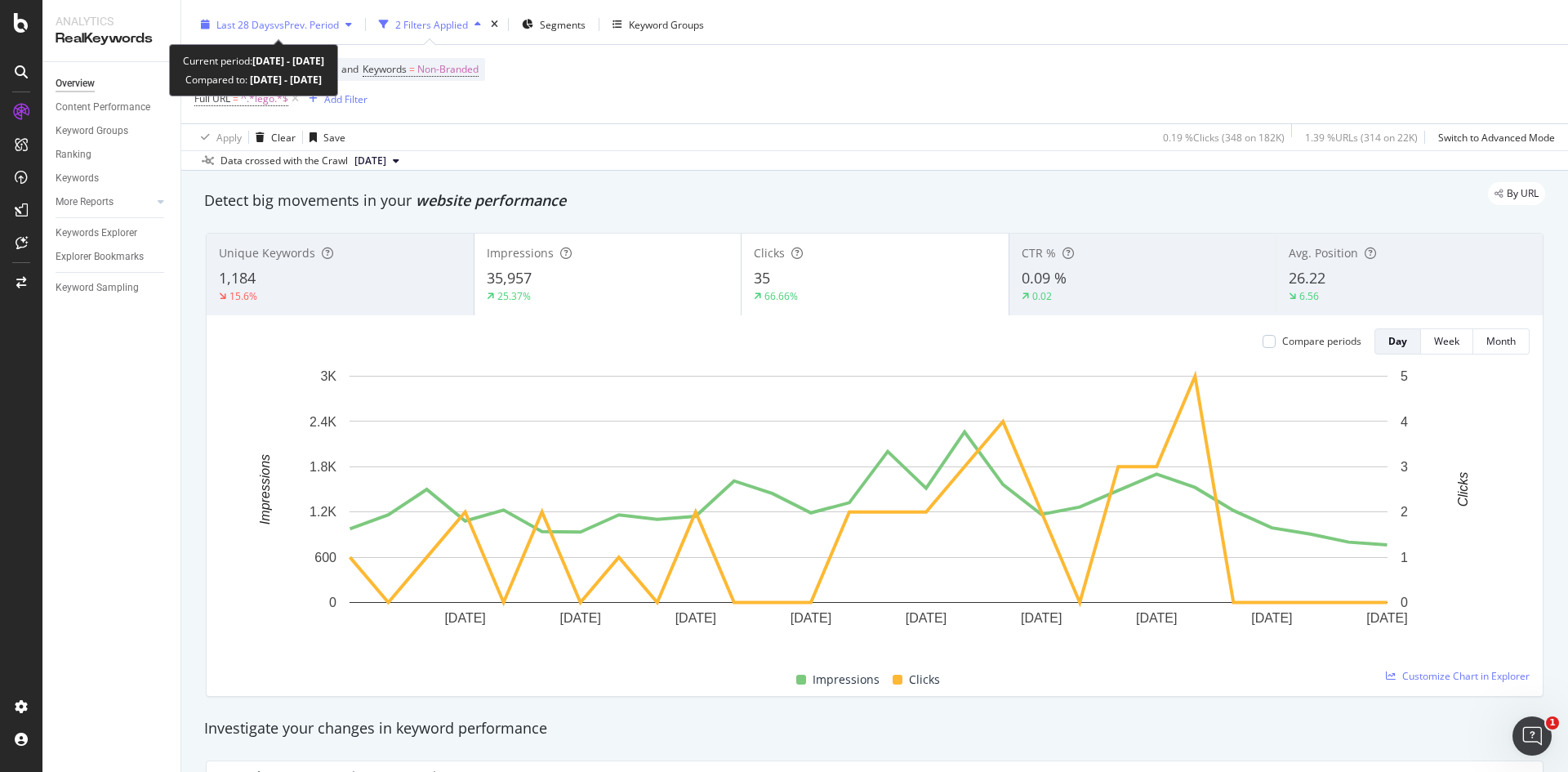
click at [280, 18] on span "vs Prev. Period" at bounding box center [306, 25] width 65 height 14
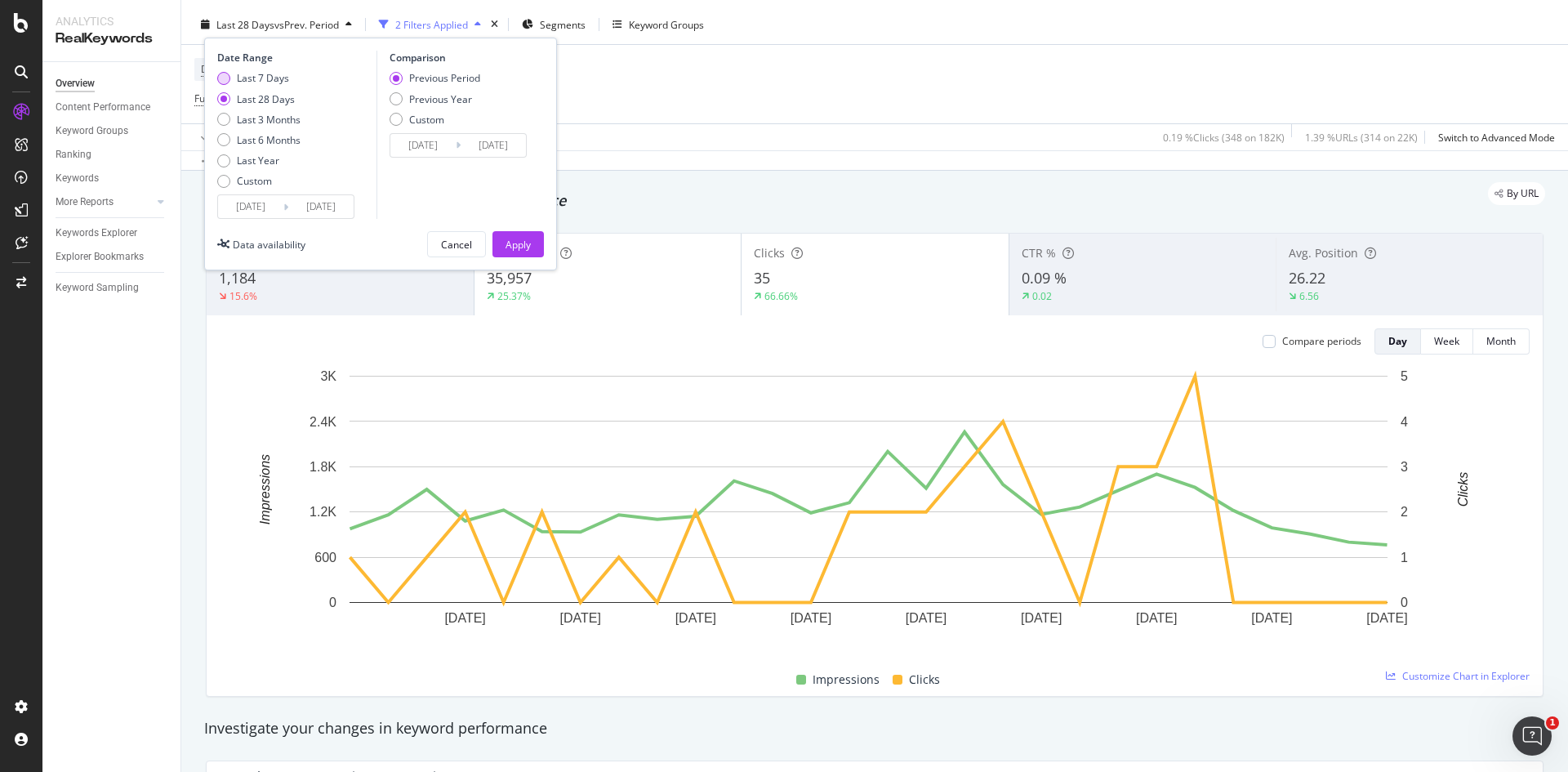
click at [240, 84] on div "Last 7 Days" at bounding box center [262, 78] width 52 height 14
type input "2025/08/31"
type input "2025/08/24"
type input "2025/08/30"
click at [499, 239] on button "Apply" at bounding box center [518, 244] width 51 height 27
